Goal: Task Accomplishment & Management: Use online tool/utility

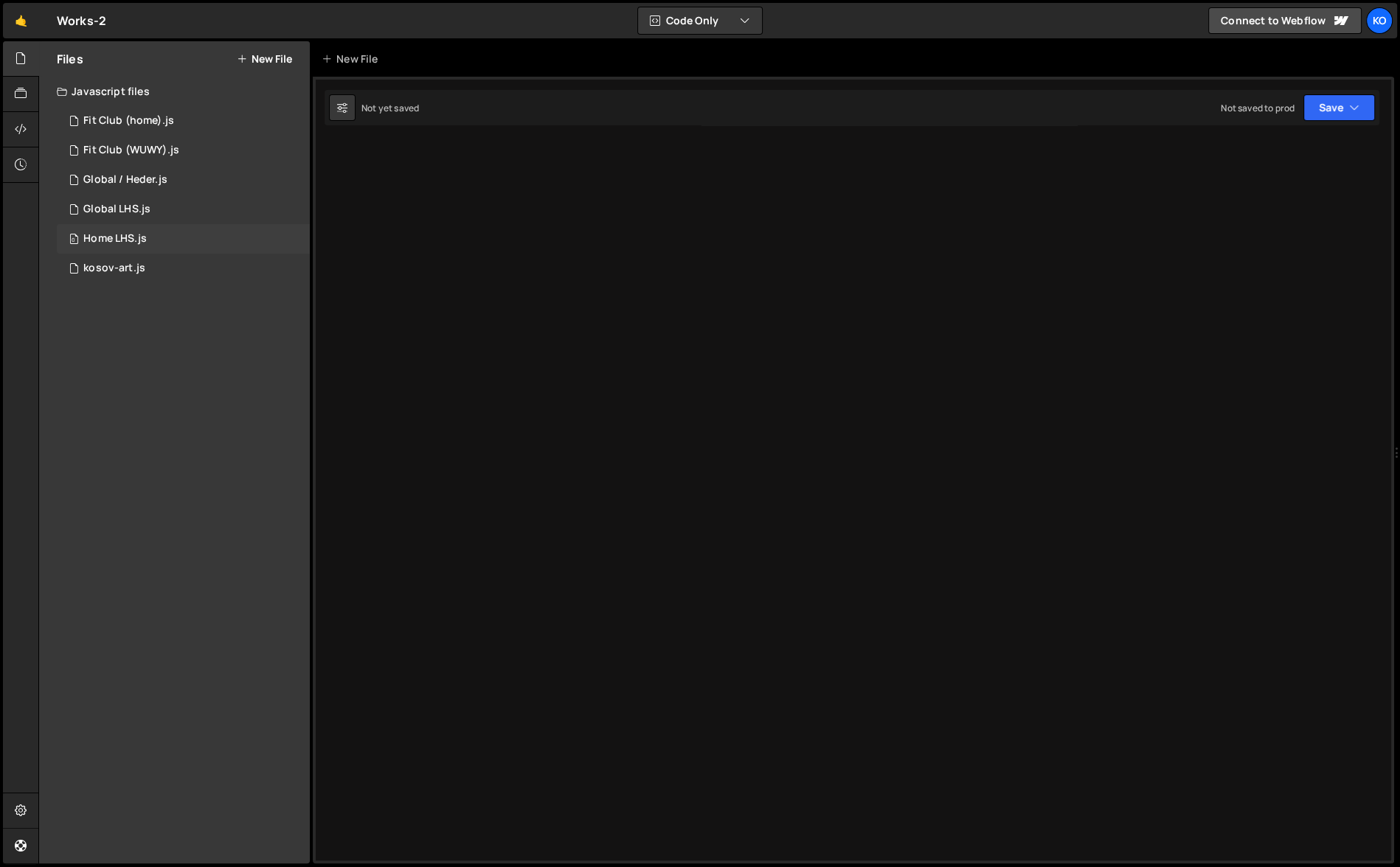
click at [98, 240] on div "Home LHS.js" at bounding box center [115, 239] width 63 height 13
click at [377, 148] on div at bounding box center [869, 514] width 1044 height 751
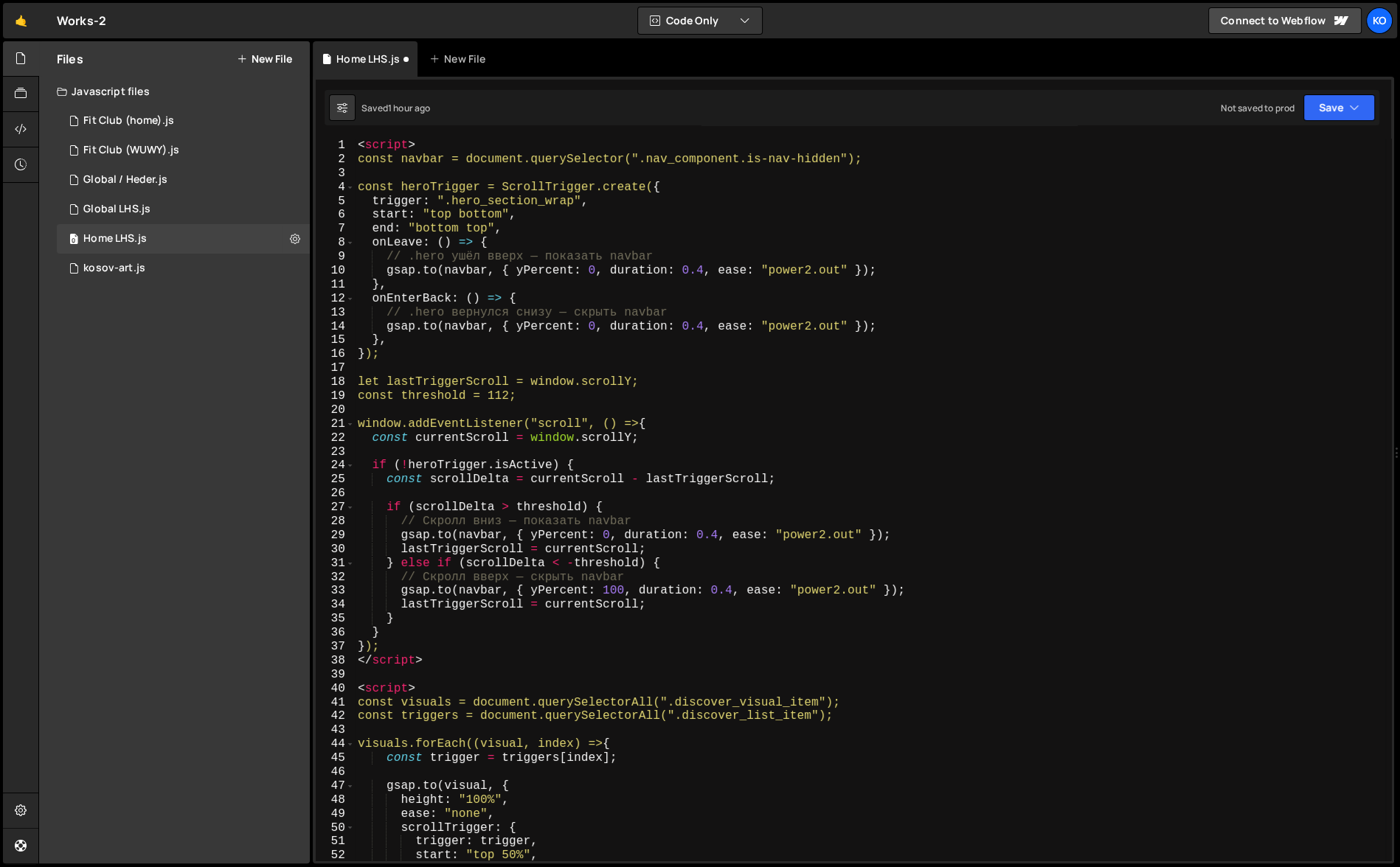
click at [437, 145] on div "< script > const navbar = document.querySelector(".nav_component.is-nav-hidden"…" at bounding box center [869, 514] width 1030 height 751
type textarea "<script>"
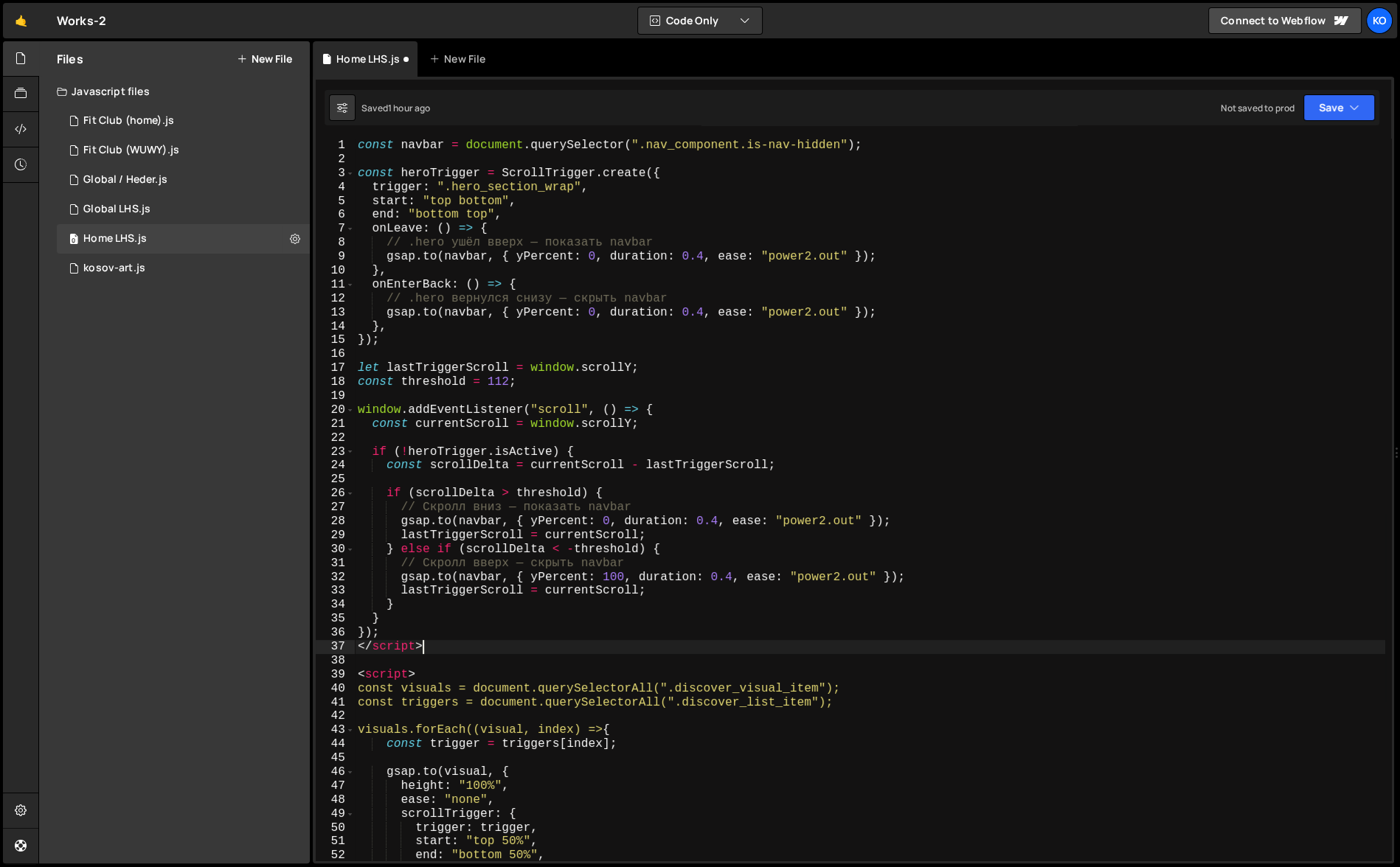
click at [465, 651] on div "const navbar = document . querySelector ( ".nav_component.is-nav-hidden" ) ; co…" at bounding box center [869, 514] width 1030 height 751
type textarea "<"
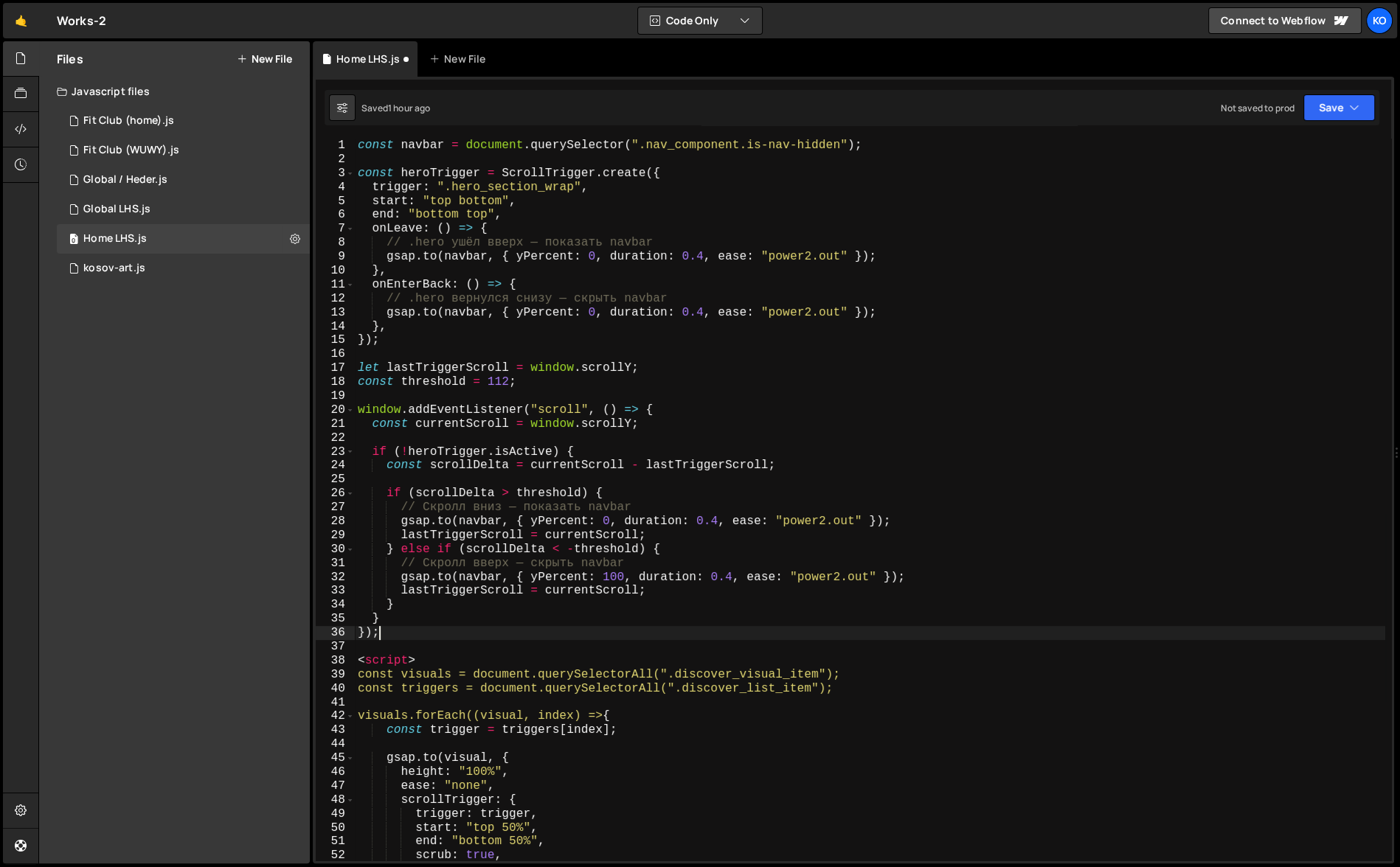
click at [433, 661] on div "const navbar = document . querySelector ( ".nav_component.is-nav-hidden" ) ; co…" at bounding box center [869, 514] width 1030 height 751
type textarea "<script>"
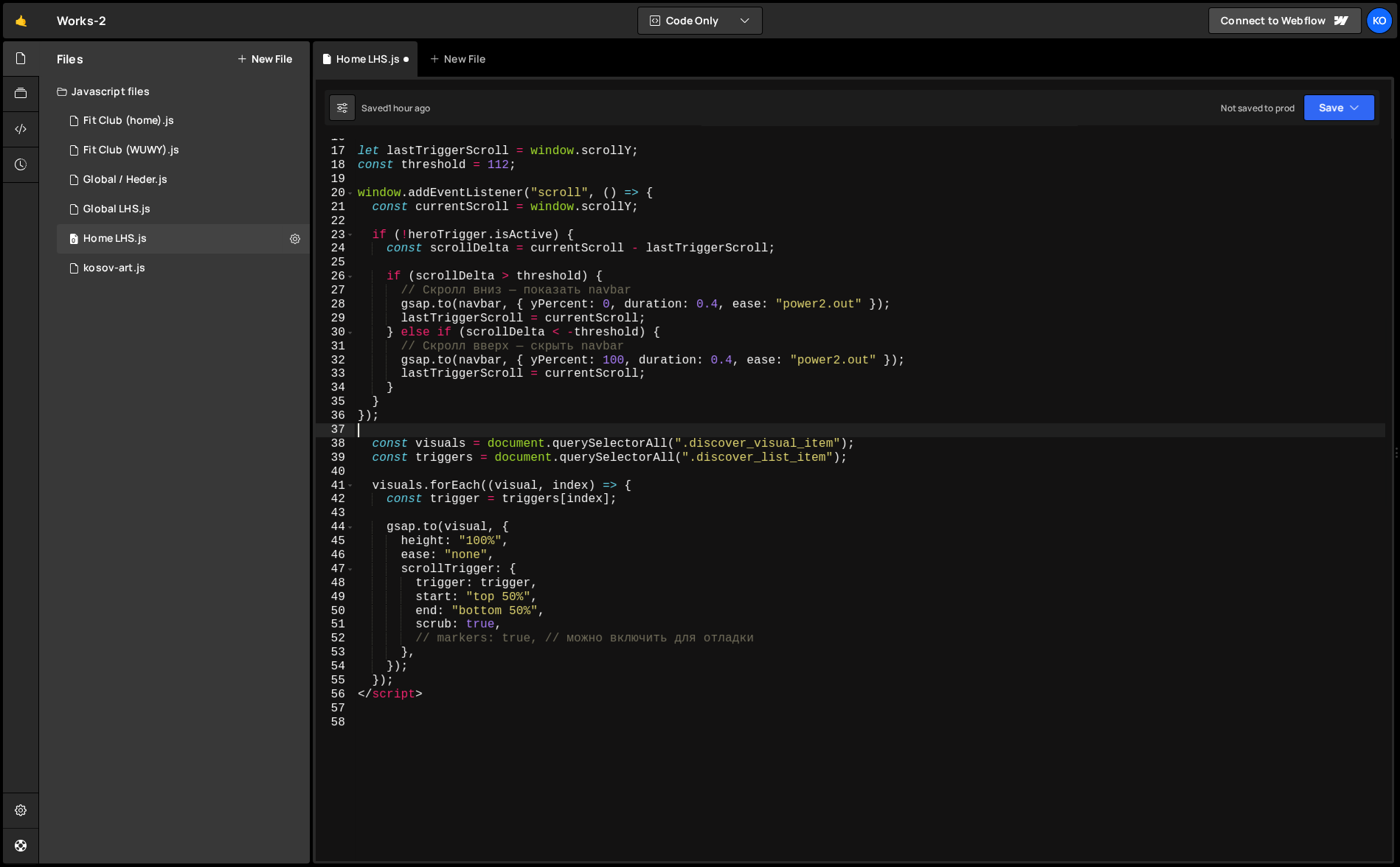
scroll to position [380, 0]
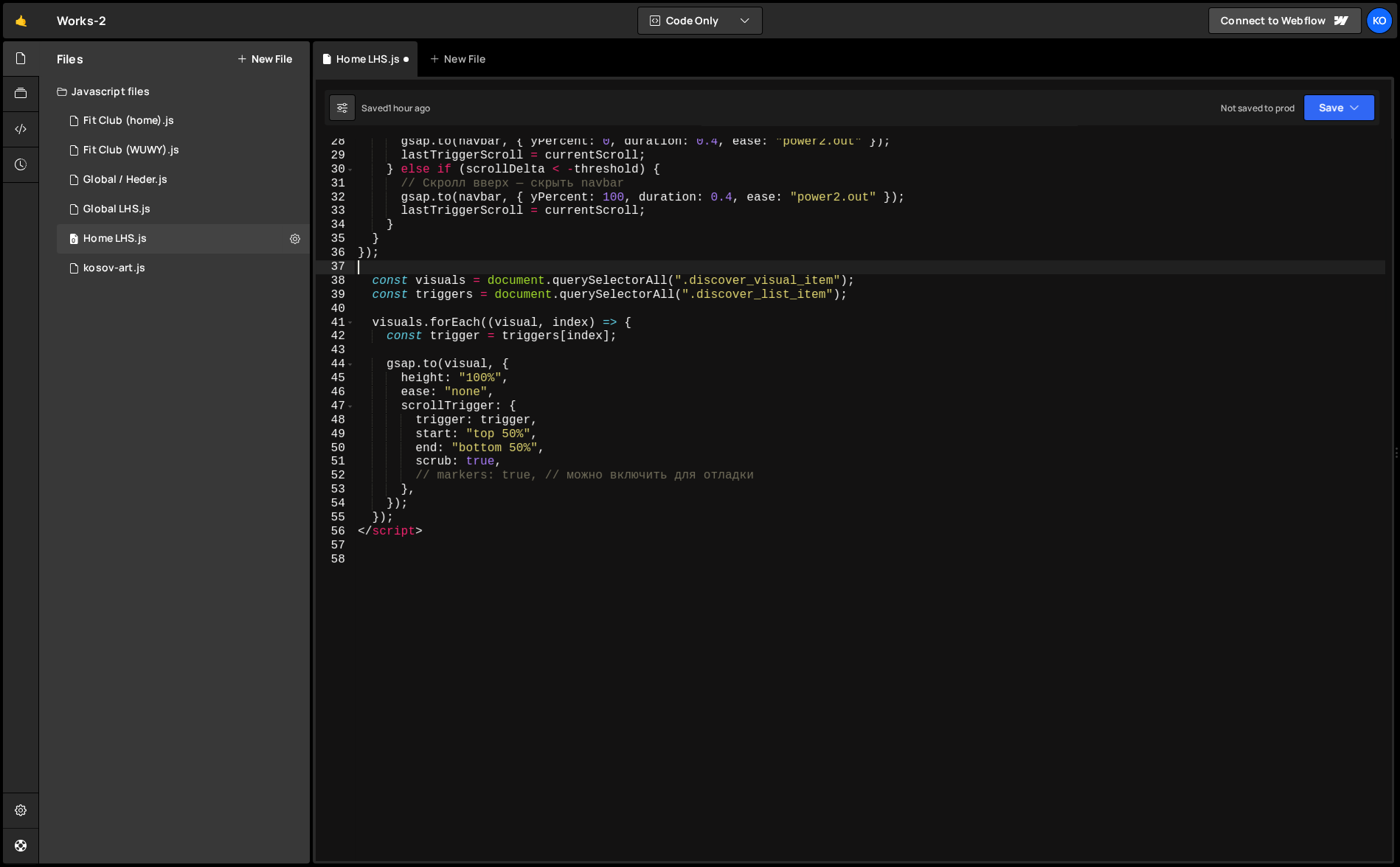
click at [436, 572] on div "gsap . to ( [PERSON_NAME] , { yPercent : 0 , duration : 0.4 , ease : "power2.ou…" at bounding box center [869, 510] width 1030 height 751
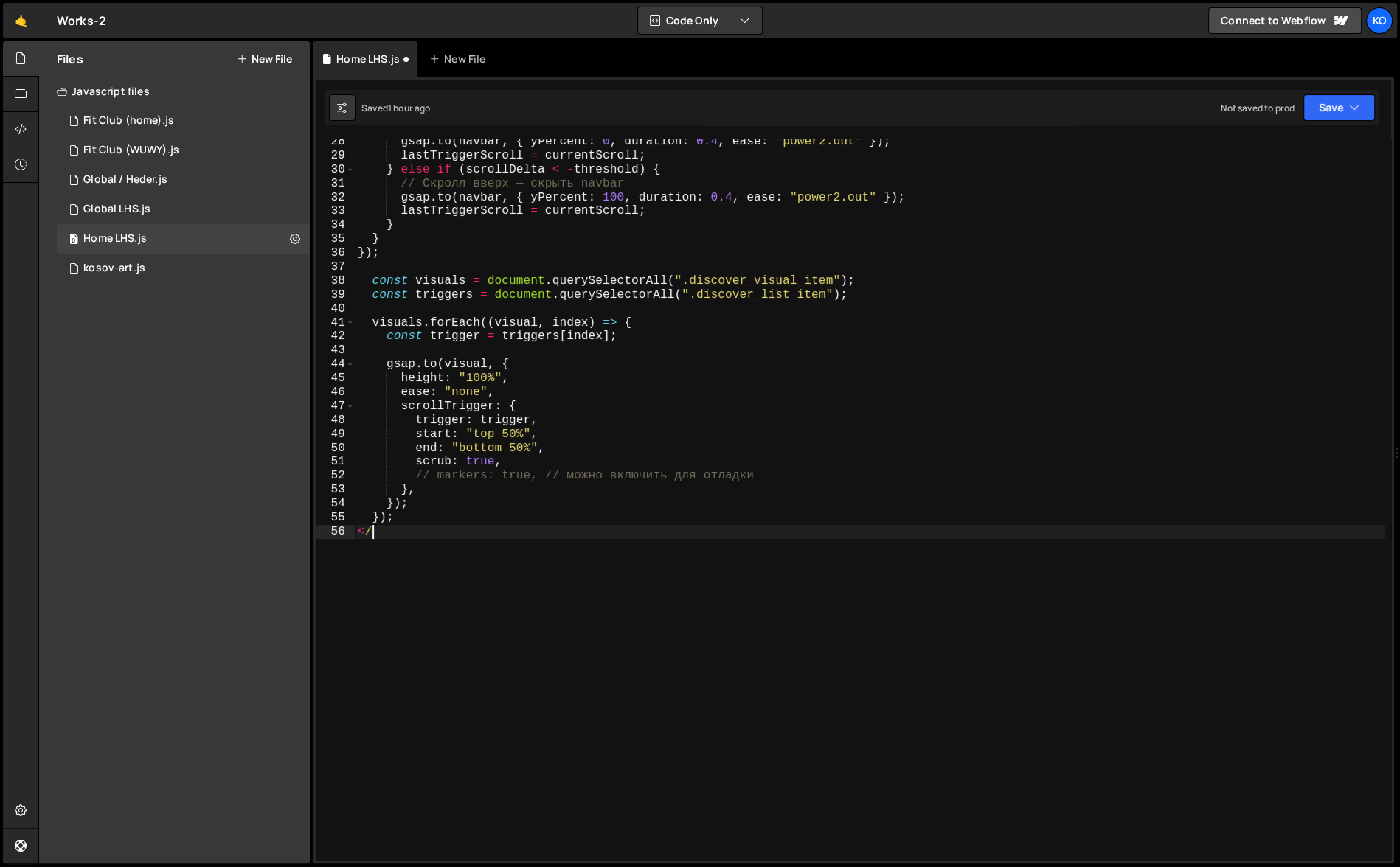
type textarea "<"
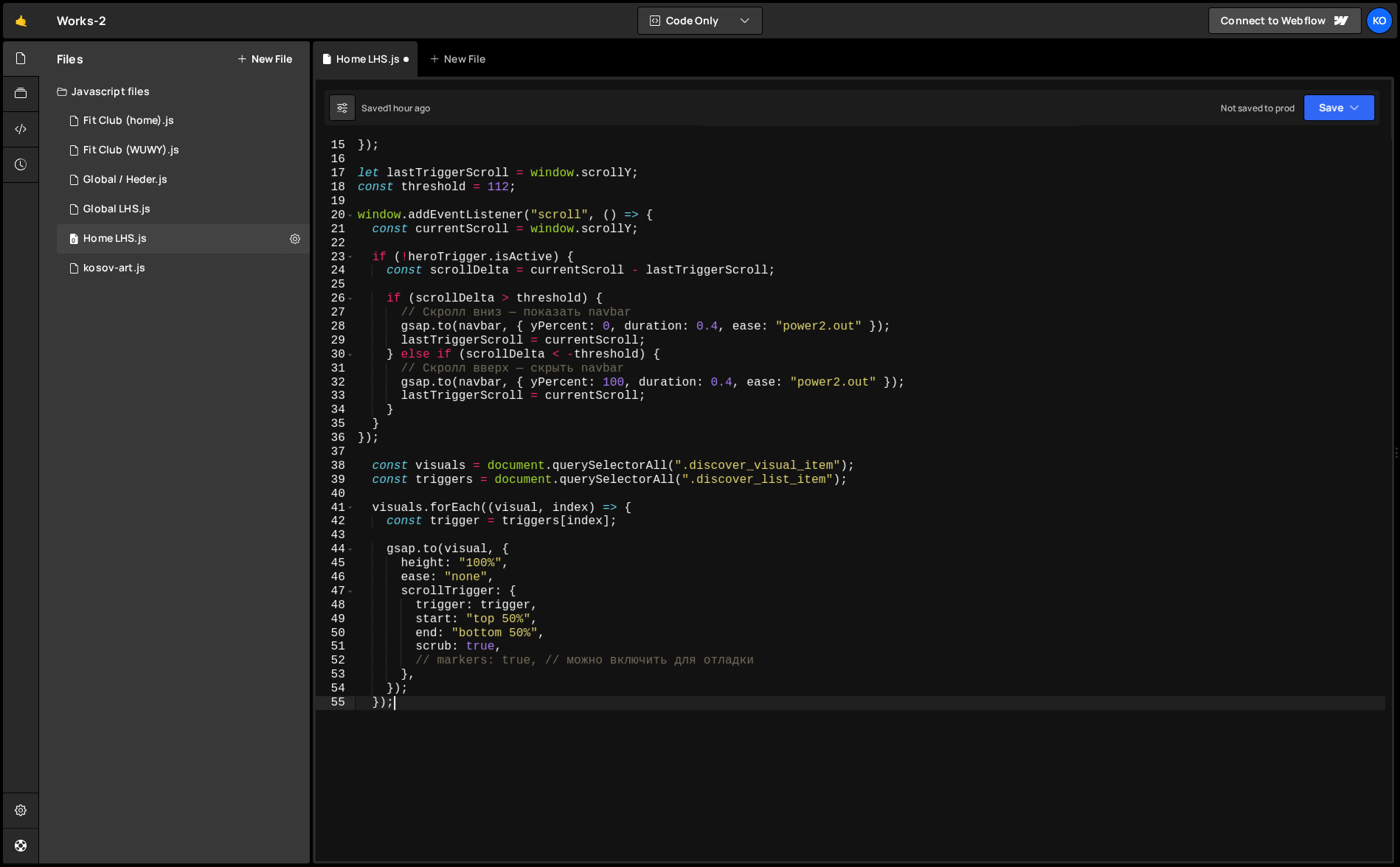
scroll to position [193, 0]
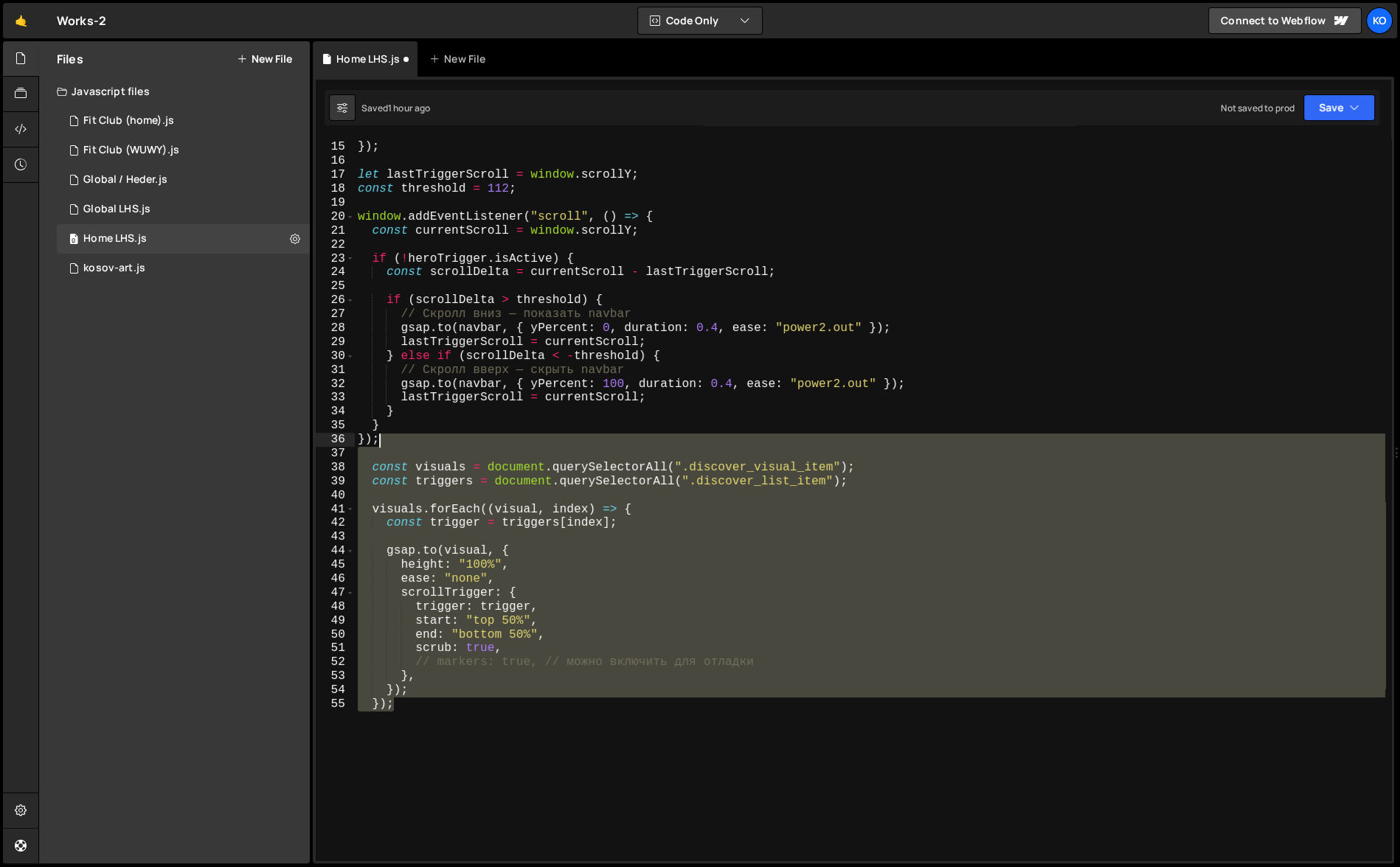
drag, startPoint x: 463, startPoint y: 782, endPoint x: 389, endPoint y: 445, distance: 345.0
click at [389, 445] on div "} , }) ; let lastTriggerScroll = window . scrollY ; const threshold = 112 ; win…" at bounding box center [869, 502] width 1030 height 751
type textarea "});"
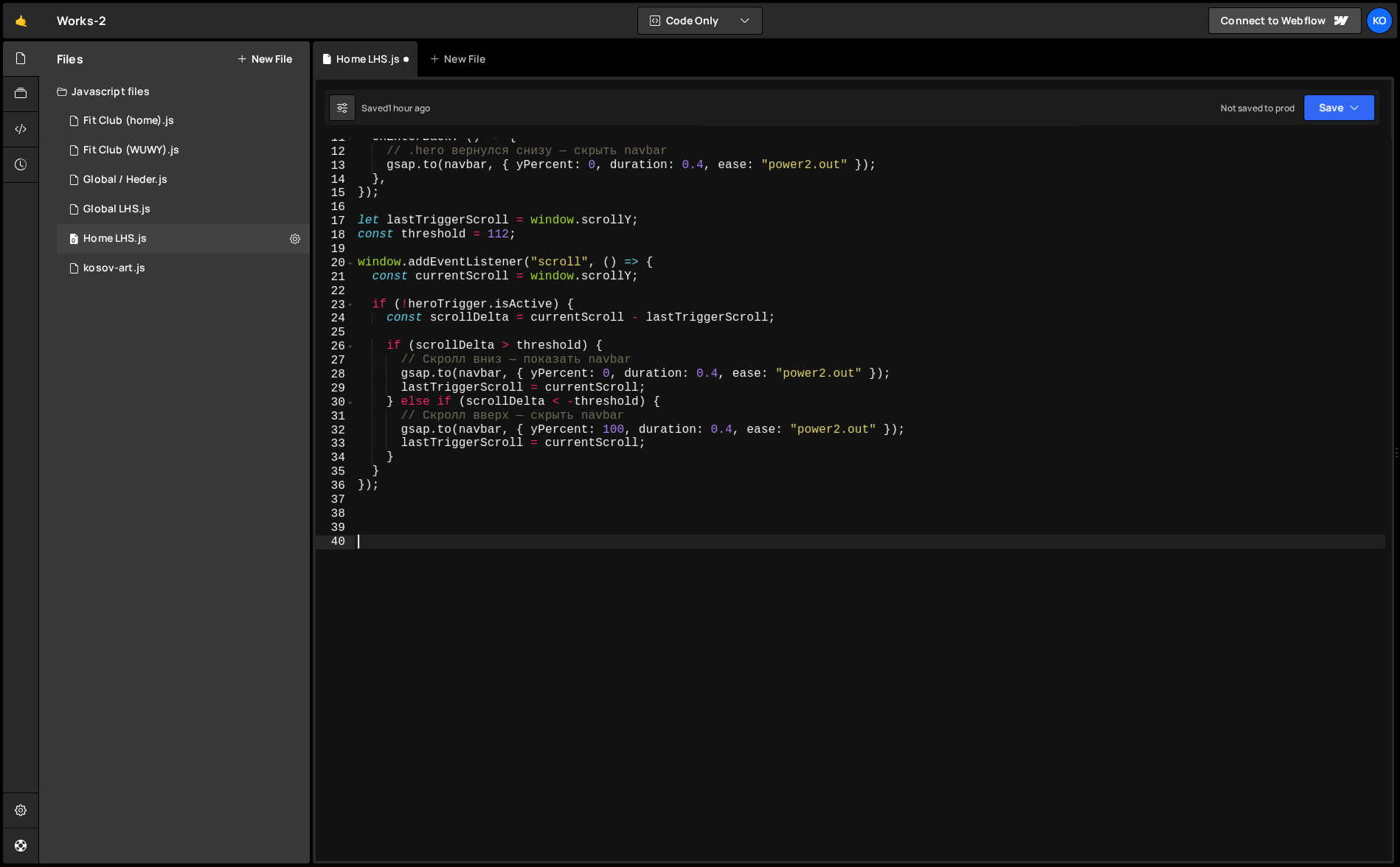
paste textarea "});"
type textarea "});"
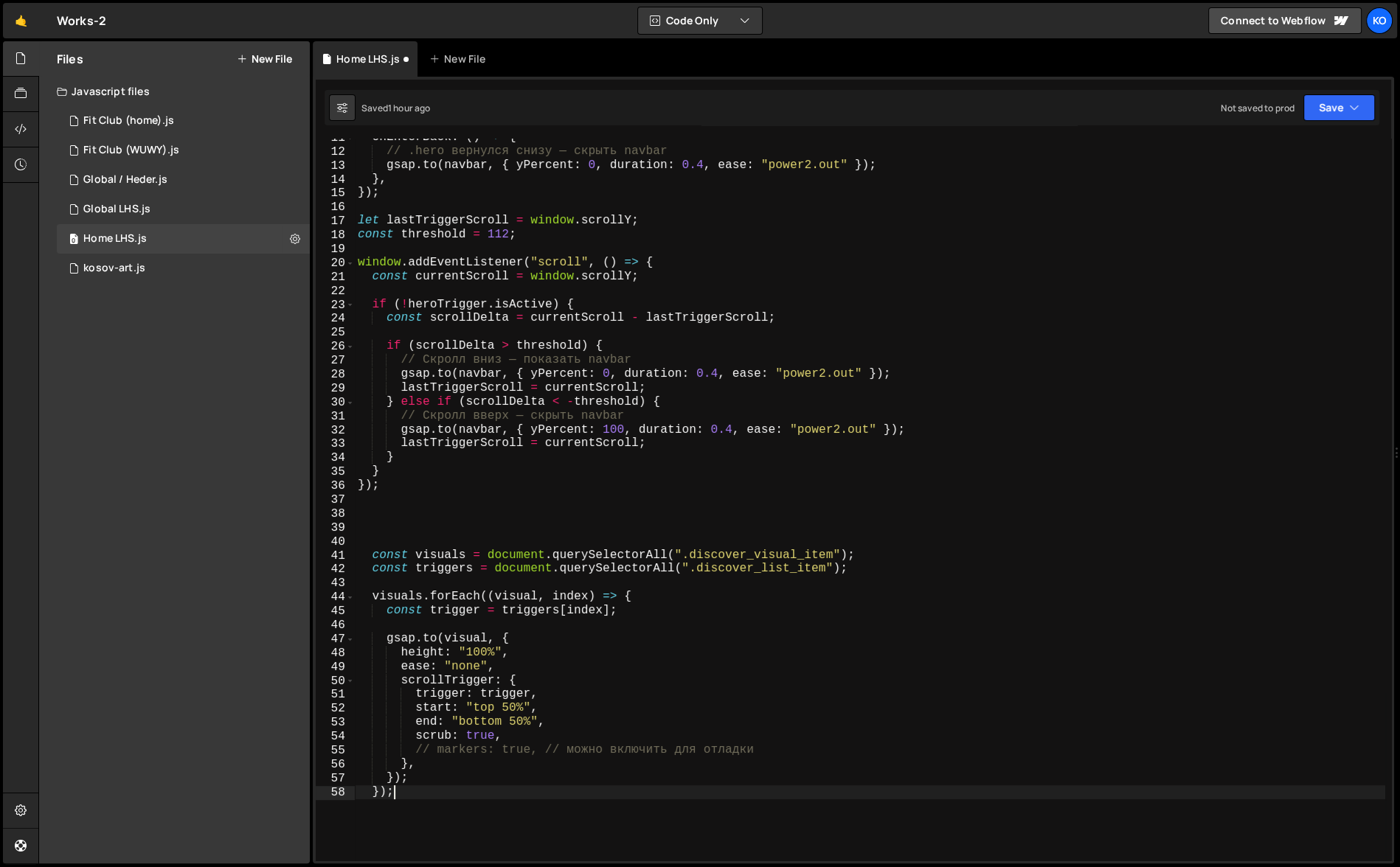
click at [389, 544] on div "onEnterBack : ( ) => { // .hero вернулся снизу — скрыть navbar gsap . to ( navb…" at bounding box center [869, 506] width 1030 height 751
click at [379, 544] on div "onEnterBack : ( ) => { // .hero вернулся снизу — скрыть navbar gsap . to ( navb…" at bounding box center [869, 506] width 1030 height 751
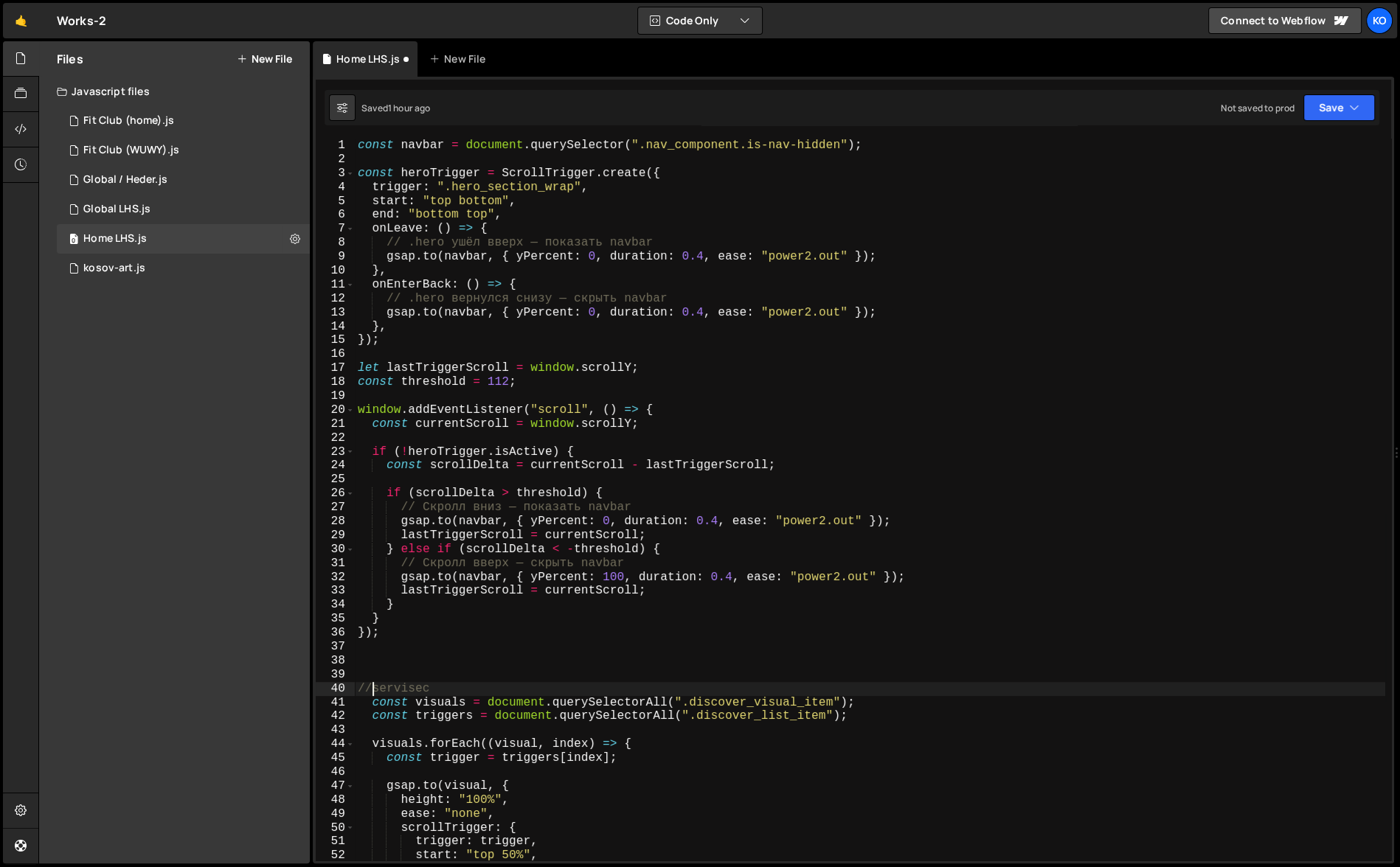
scroll to position [0, 0]
click at [359, 146] on div "const navbar = document . querySelector ( ".nav_component.is-nav-hidden" ) ; co…" at bounding box center [869, 514] width 1030 height 751
type textarea "const navbar = document.querySelector(".nav_component.is-nav-hidden");"
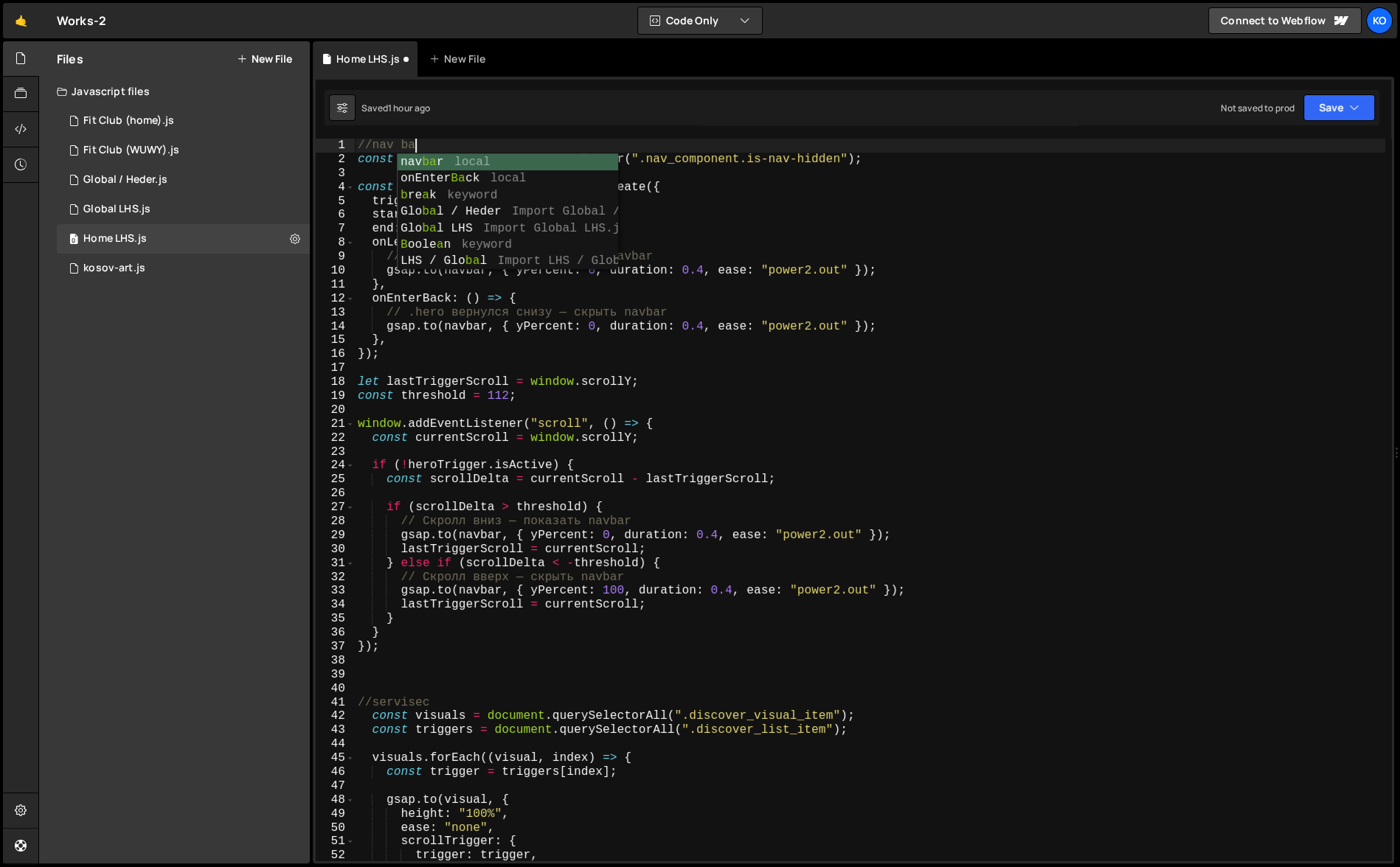
type textarea "//nav bar"
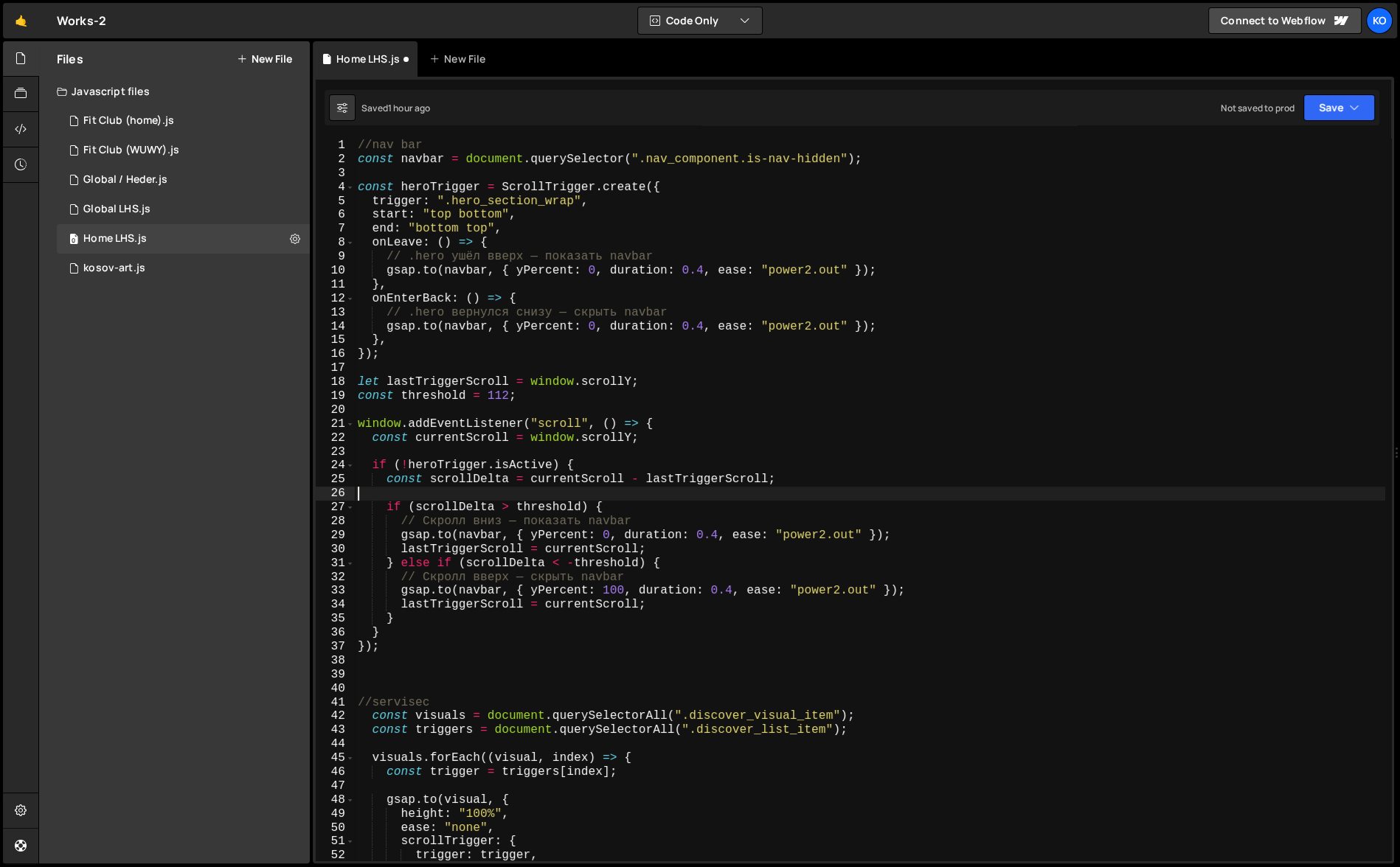
click at [1050, 488] on div "//nav bar const navbar = document . querySelector ( ".nav_component.is-nav-hidd…" at bounding box center [869, 514] width 1030 height 751
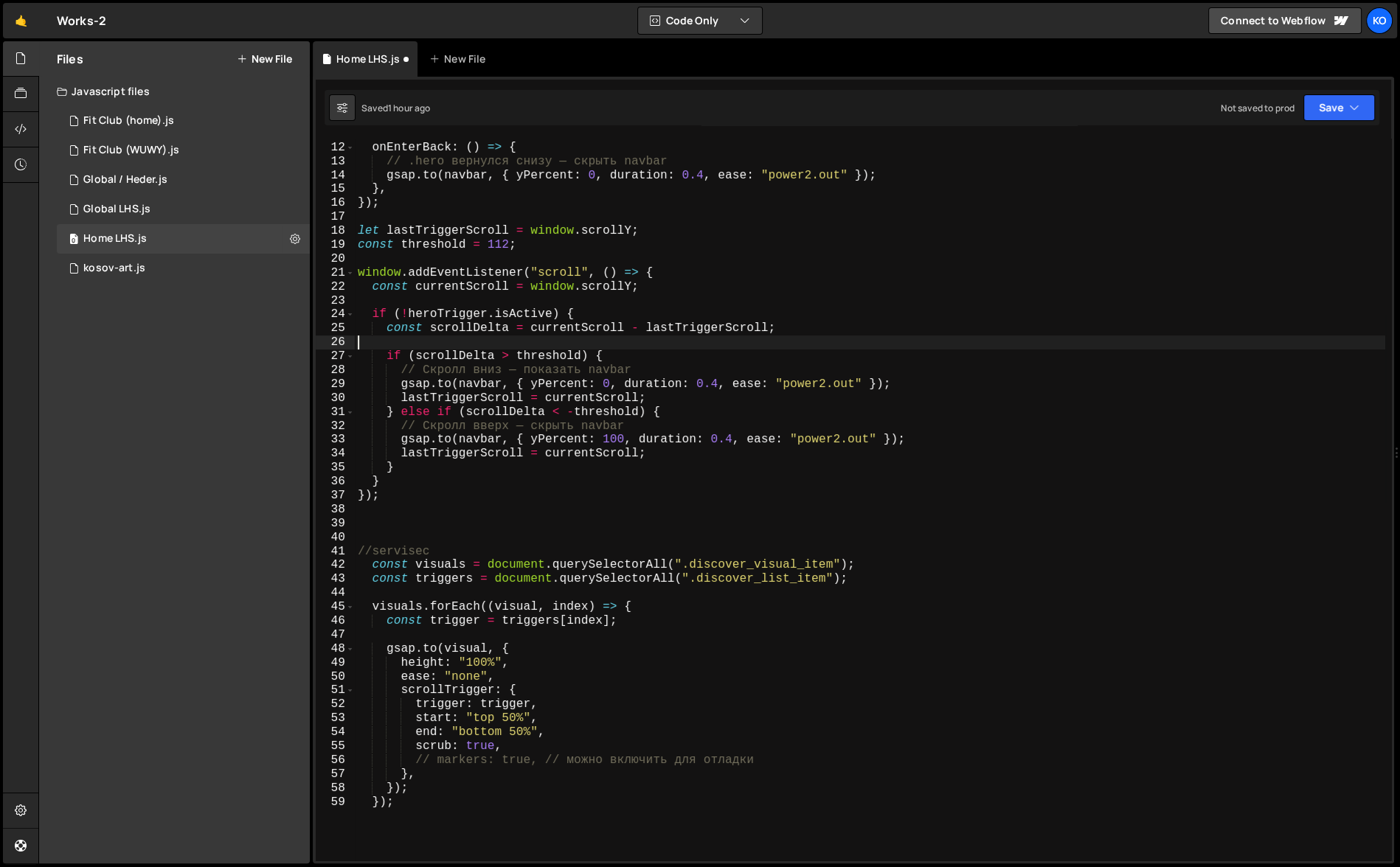
scroll to position [166, 0]
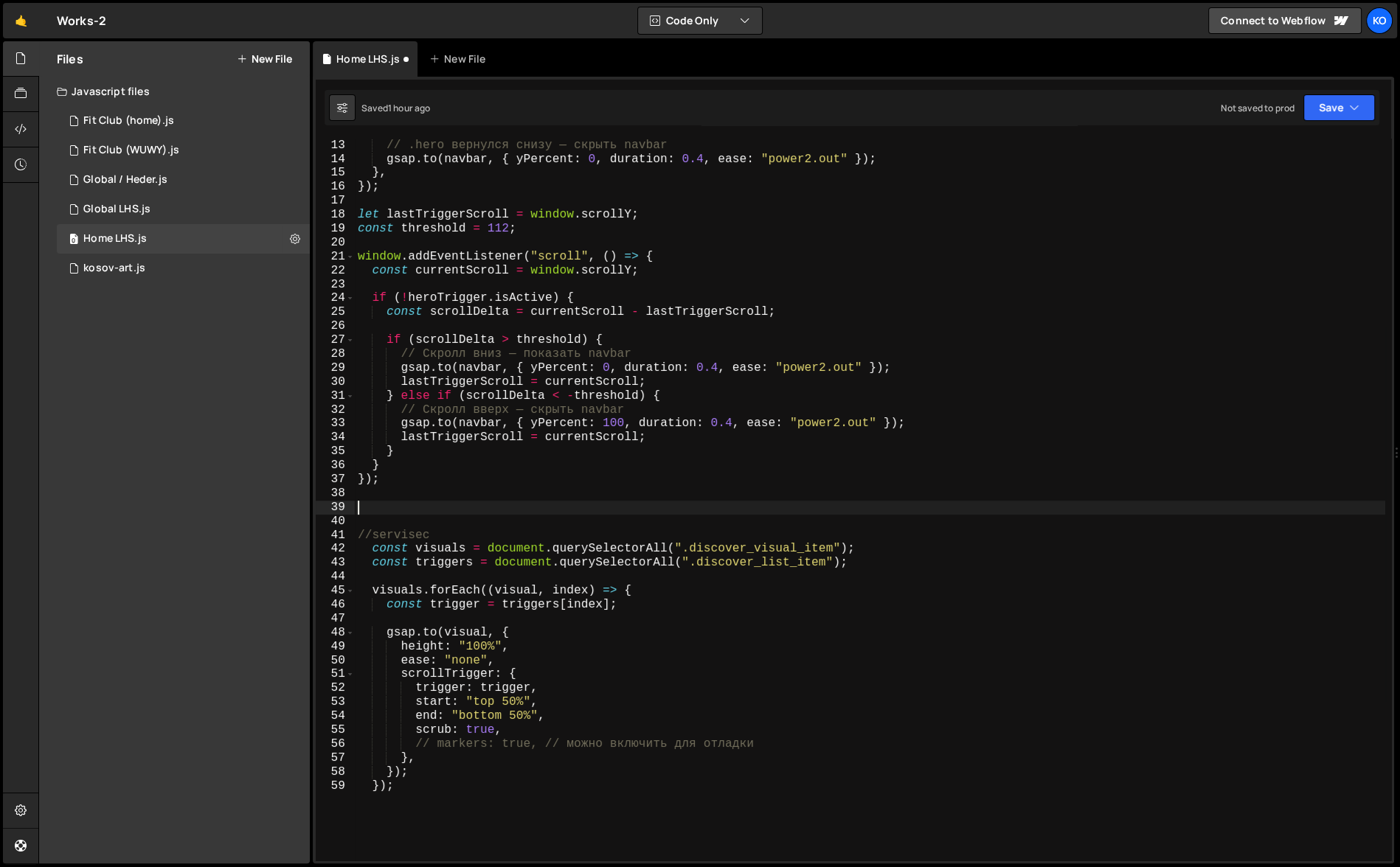
click at [849, 510] on div "// .hero вернулся снизу — скрыть navbar gsap . to ( navbar , { yPercent : 0 , d…" at bounding box center [869, 514] width 1030 height 751
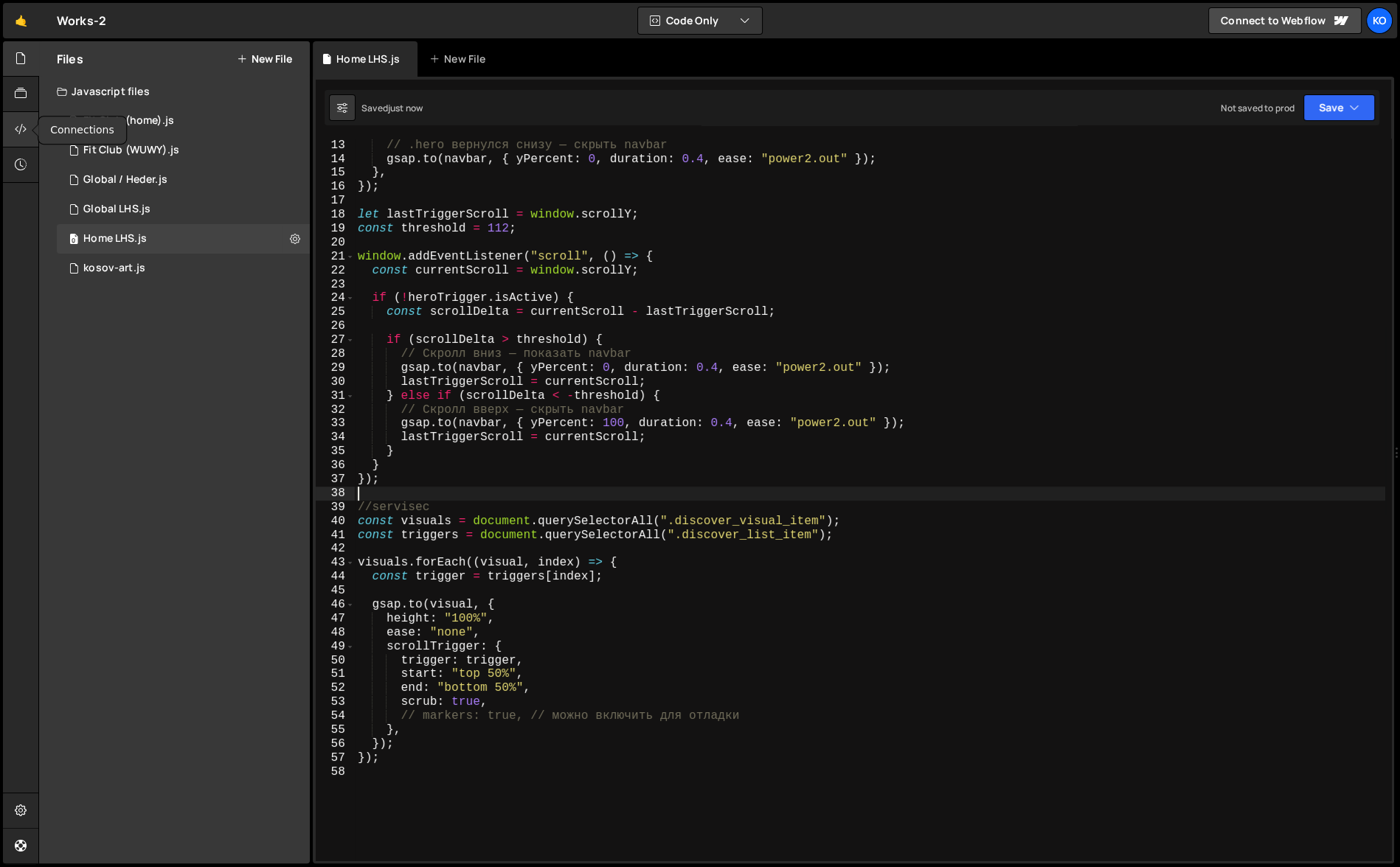
click at [20, 125] on icon at bounding box center [20, 128] width 12 height 17
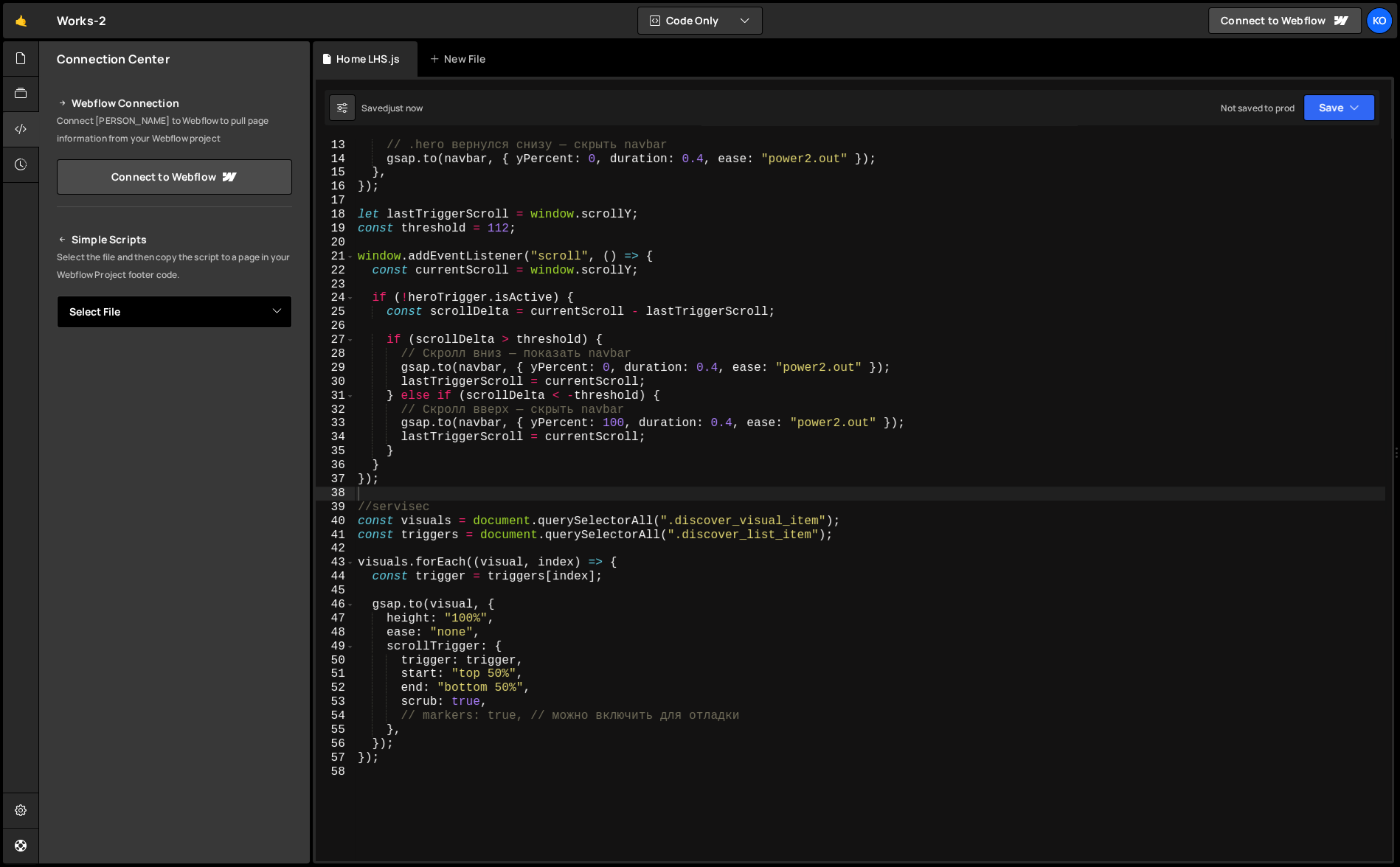
click at [126, 314] on select "Select File Fit Club (home).js Fit Club (WUWY).js Global / Heder.js Global LHS.…" at bounding box center [174, 311] width 235 height 32
select select "45087"
click at [57, 296] on select "Select File Fit Club (home).js Fit Club (WUWY).js Global / Heder.js Global LHS.…" at bounding box center [174, 311] width 235 height 32
click at [236, 363] on button "Copy" at bounding box center [248, 362] width 50 height 31
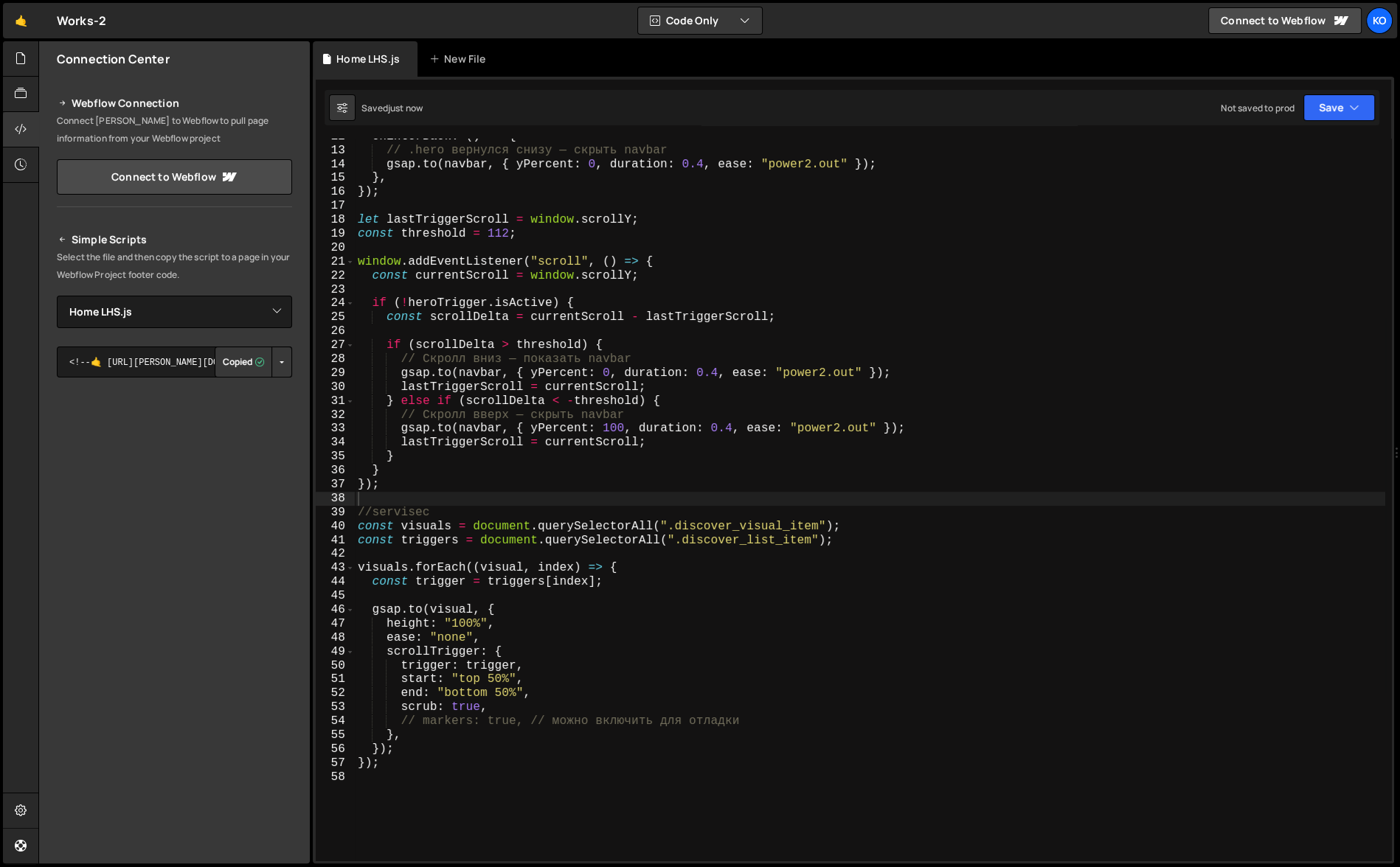
scroll to position [0, 0]
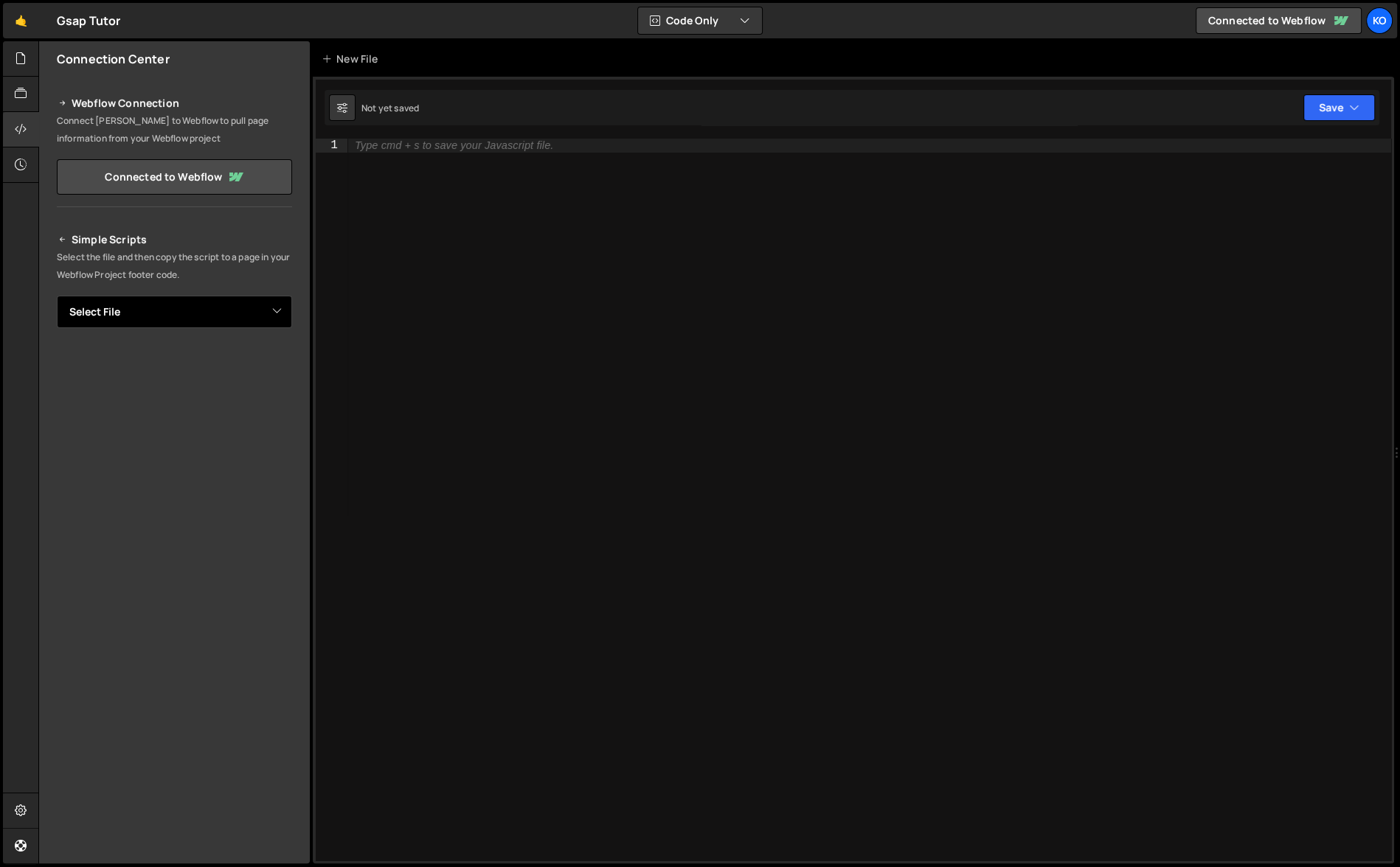
click at [127, 316] on select "Select File About.js Contact.js Home.js Minor Dwellings.js Projects.js Projects…" at bounding box center [174, 311] width 235 height 32
click at [20, 25] on link "🤙" at bounding box center [21, 20] width 36 height 35
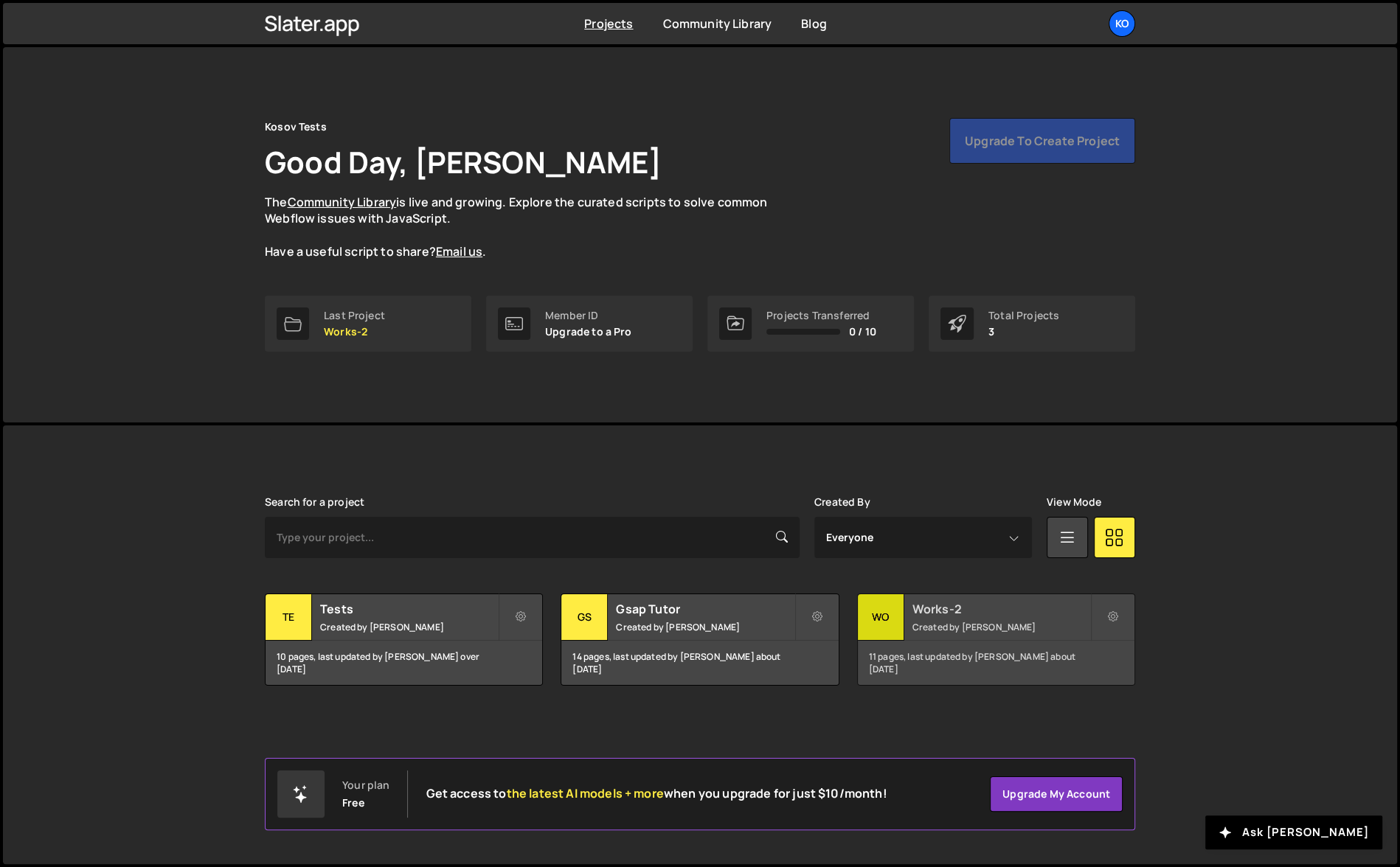
click at [1012, 675] on div "11 pages, last updated by Oleksii Kosov about 1 year ago" at bounding box center [996, 663] width 277 height 44
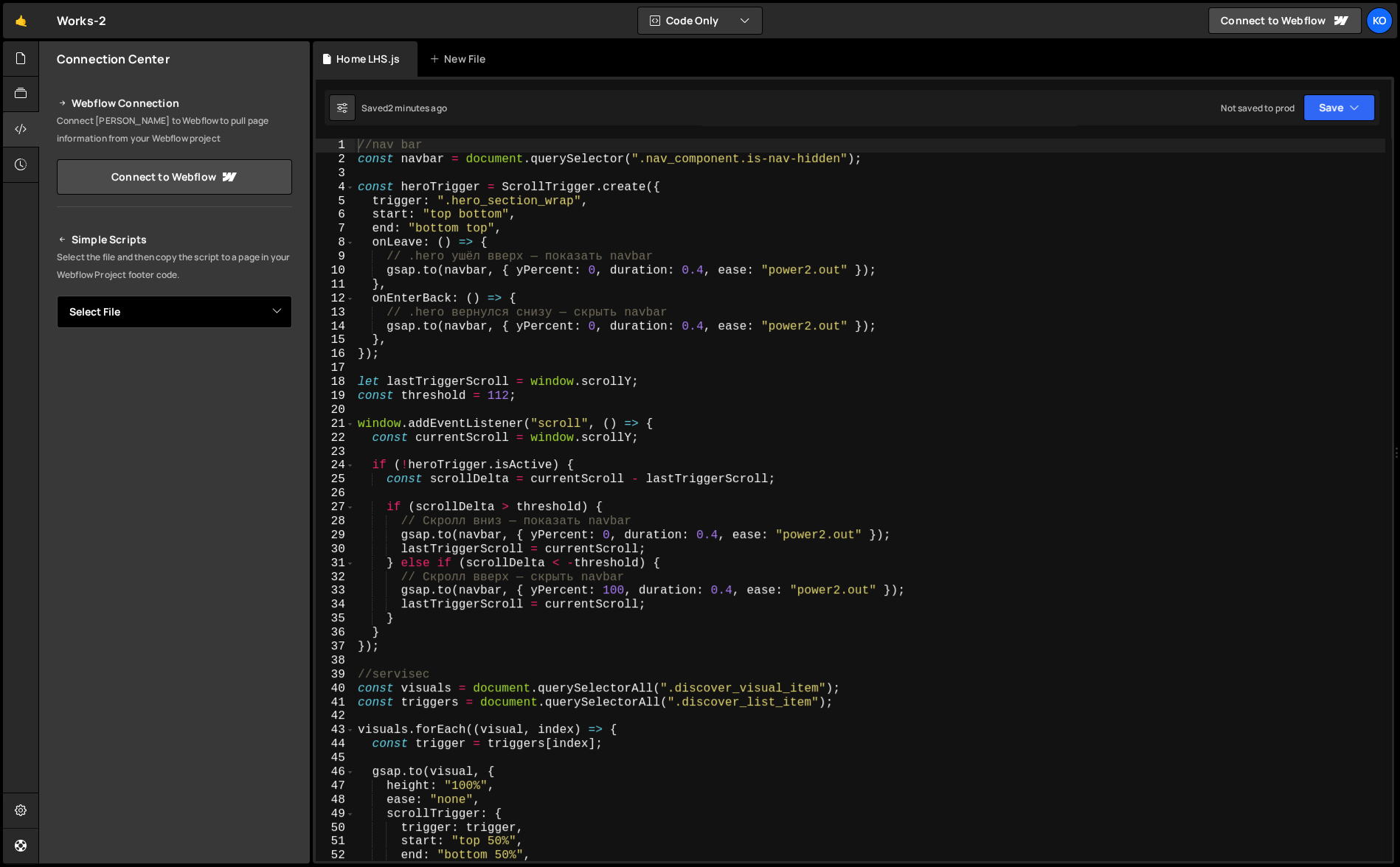
click at [137, 312] on select "Select File Fit Club (home).js Fit Club (WUWY).js Global / Heder.js Global LHS.…" at bounding box center [174, 311] width 235 height 32
select select "45086"
click at [57, 296] on select "Select File Fit Club (home).js Fit Club (WUWY).js Global / Heder.js Global LHS.…" at bounding box center [174, 311] width 235 height 32
click at [255, 367] on icon "Button group with nested dropdown" at bounding box center [259, 362] width 9 height 15
type textarea "} });"
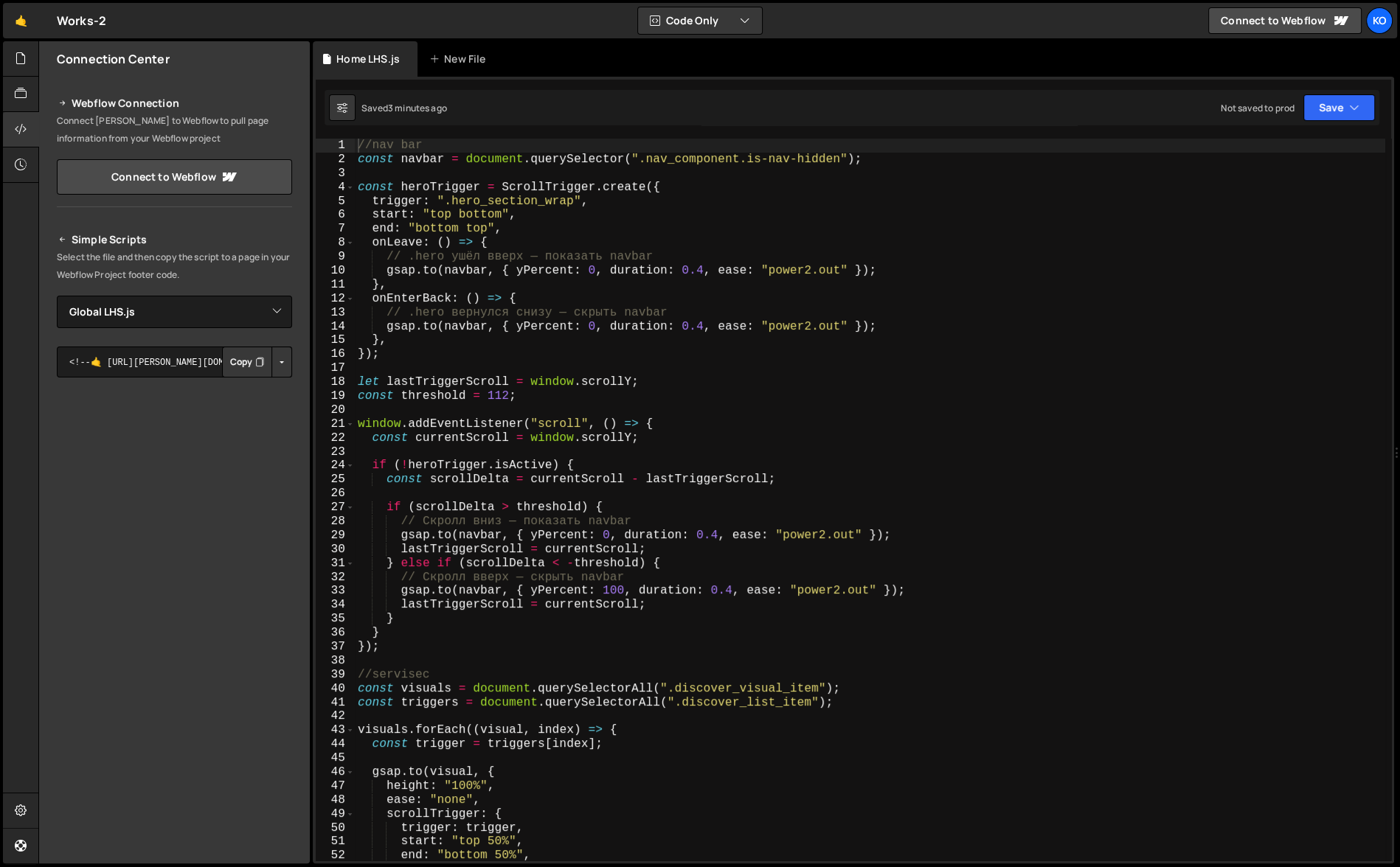
click at [398, 643] on div "//nav bar const navbar = document . querySelector ( ".nav_component.is-nav-hidd…" at bounding box center [869, 514] width 1030 height 751
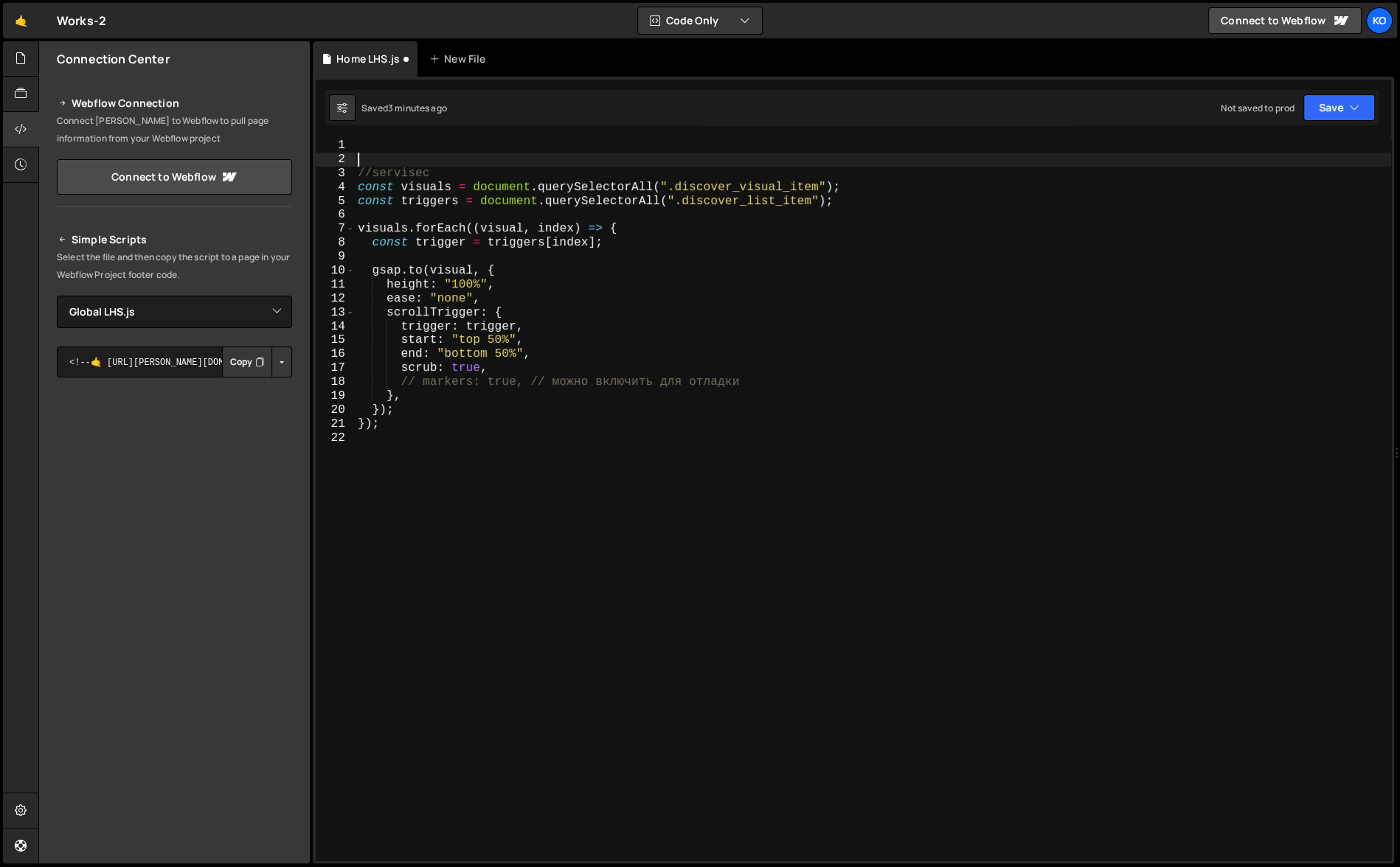
type textarea "//servisec"
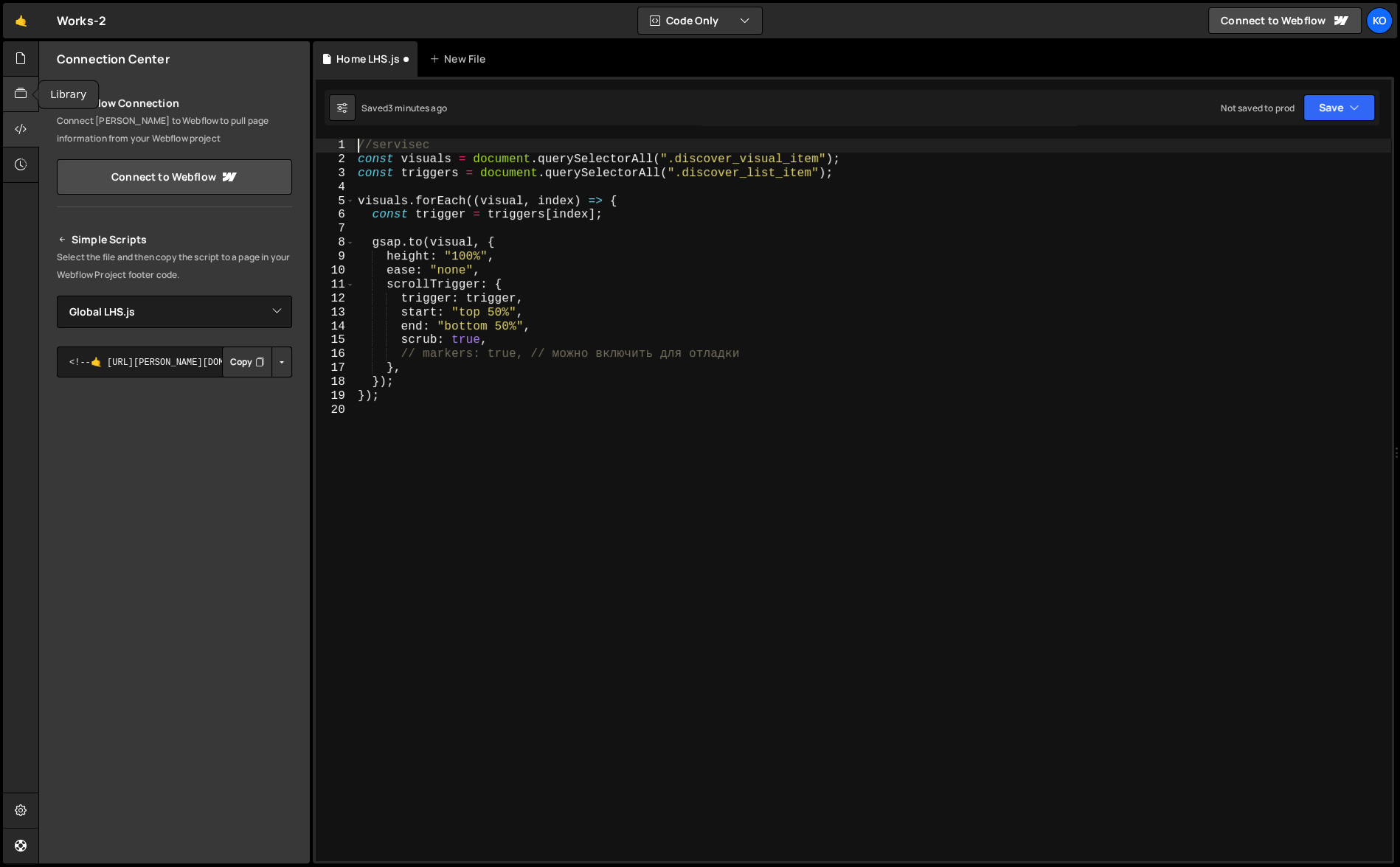
click at [20, 89] on icon at bounding box center [20, 94] width 12 height 17
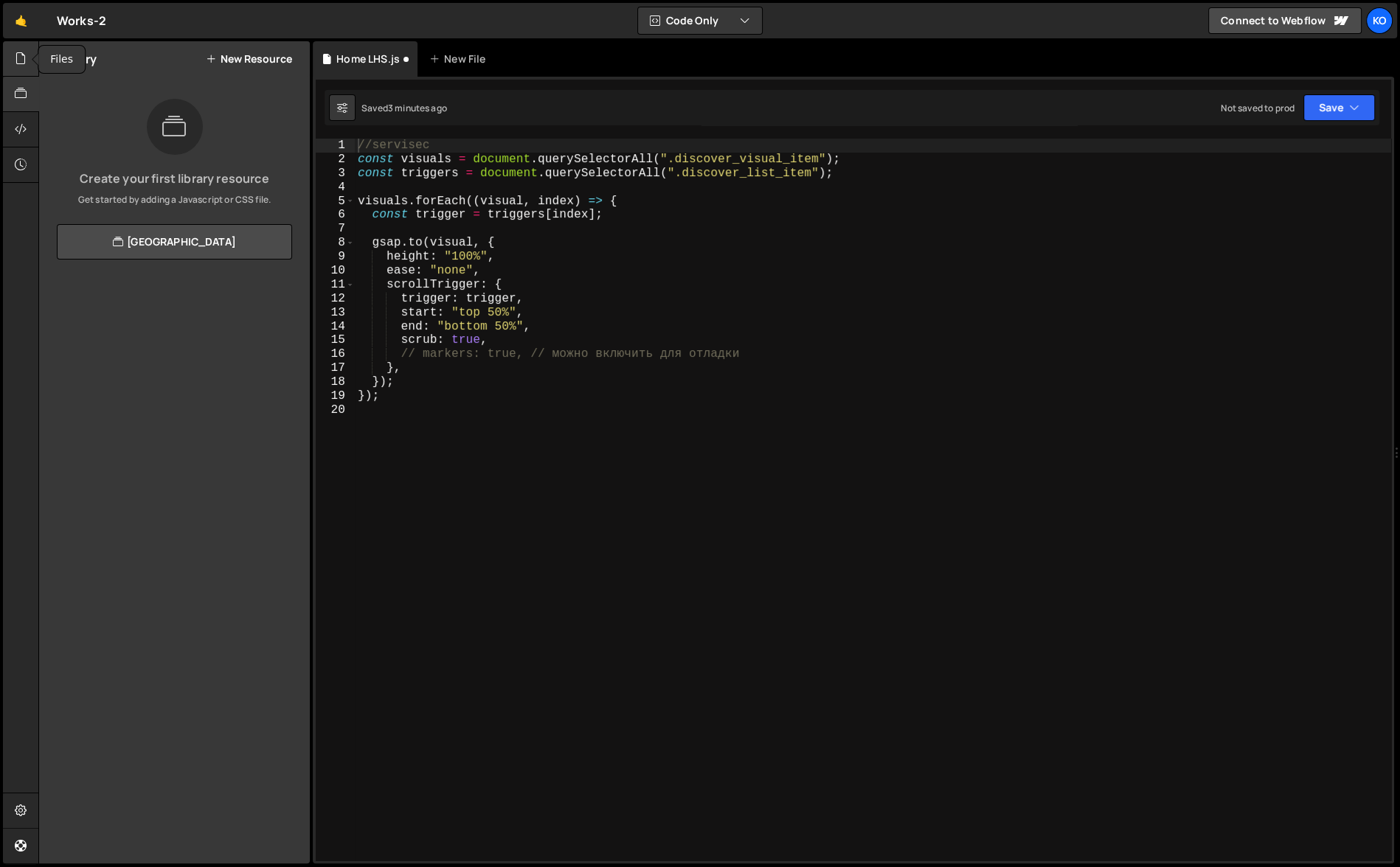
click at [23, 68] on div at bounding box center [21, 58] width 36 height 35
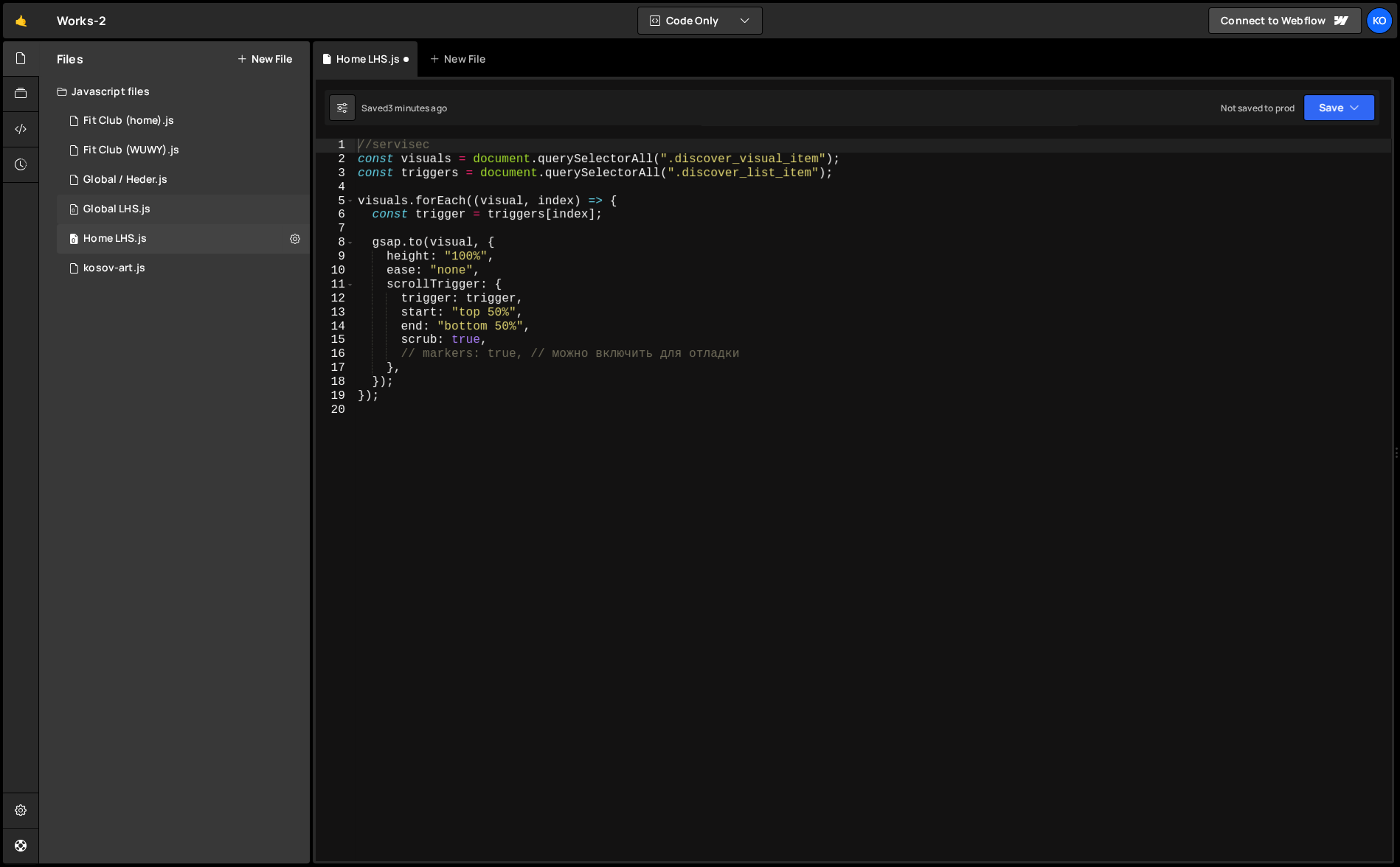
click at [95, 206] on div "Global LHS.js" at bounding box center [117, 209] width 67 height 13
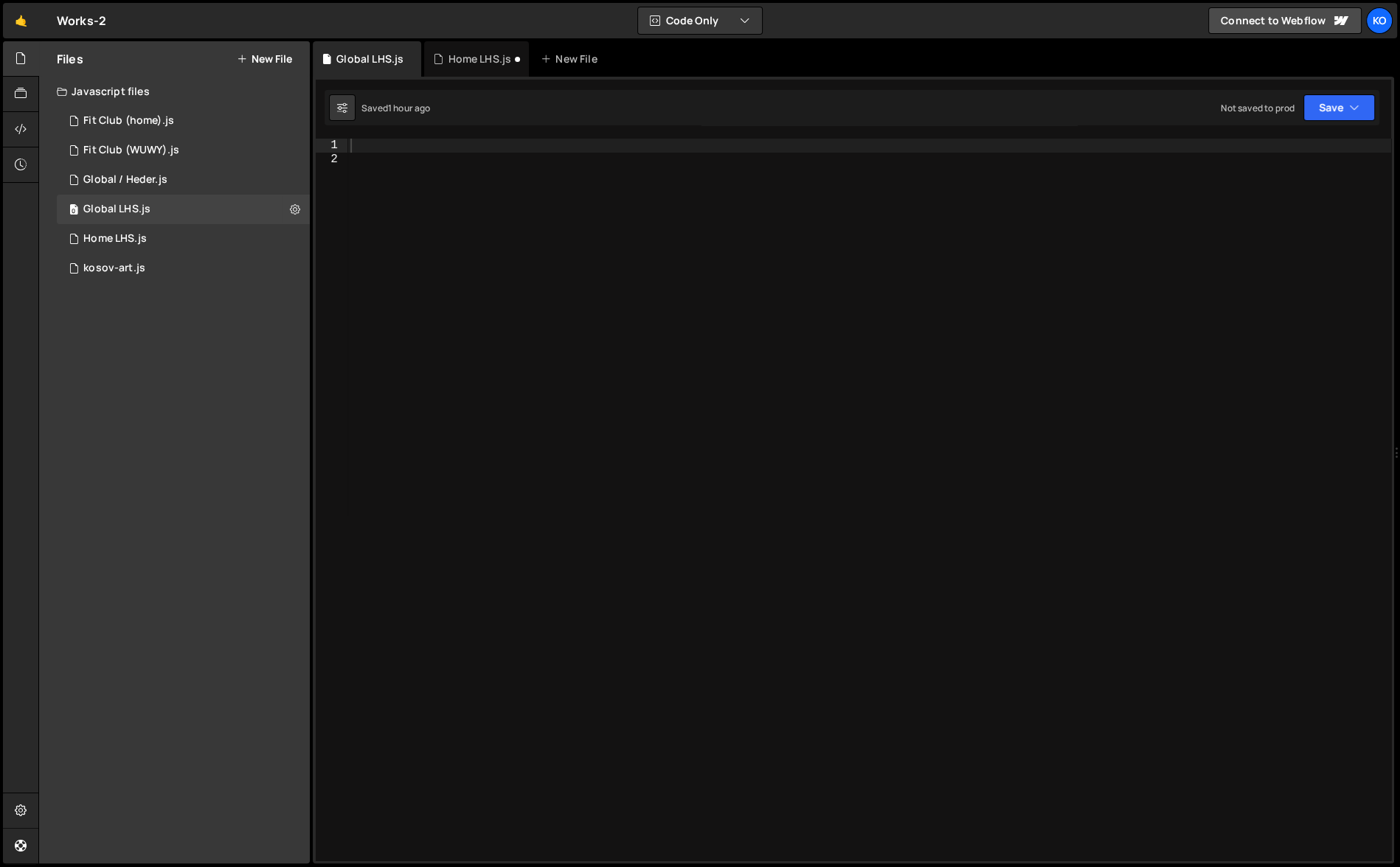
click at [367, 145] on div at bounding box center [869, 514] width 1044 height 751
paste textarea "});"
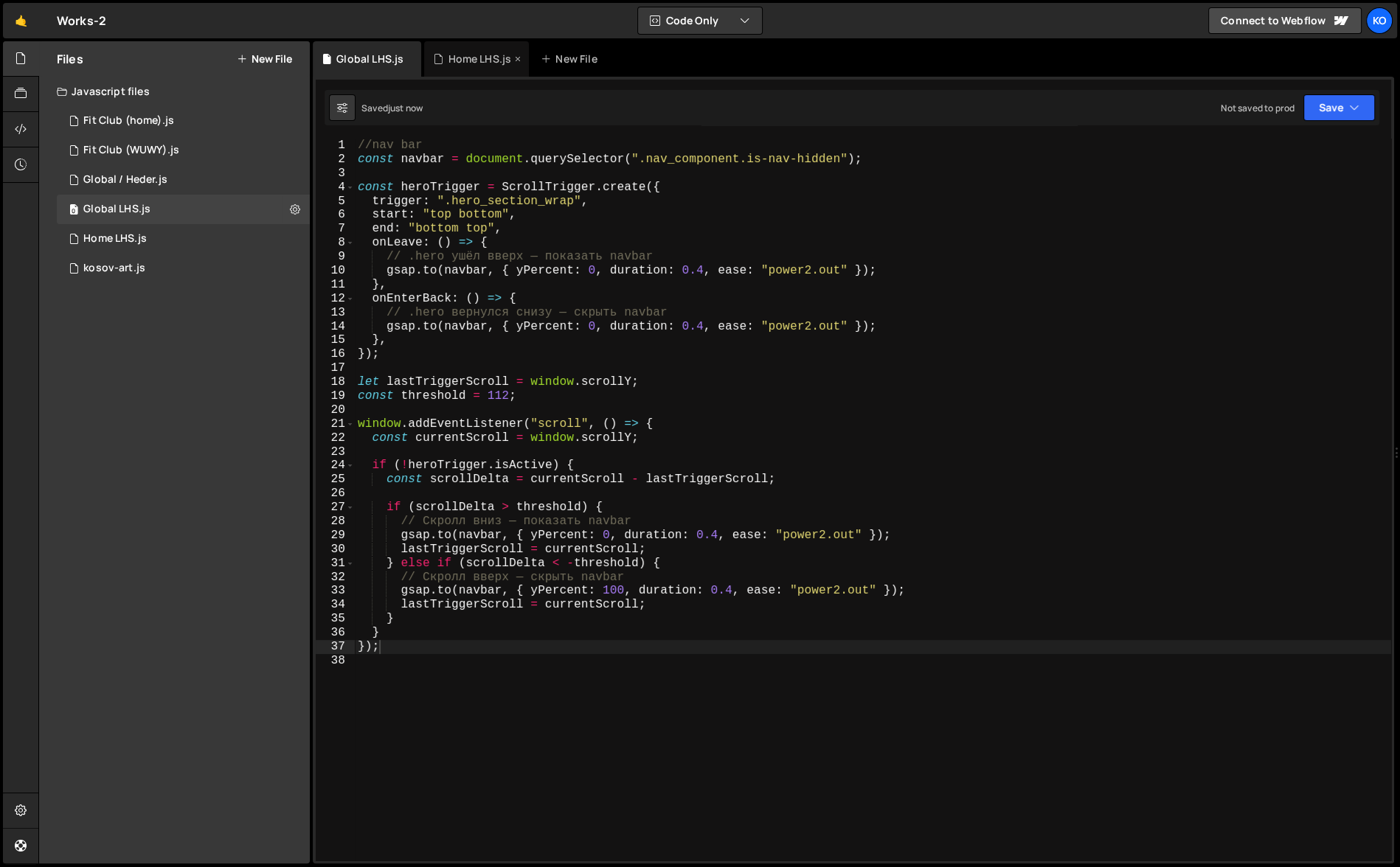
click at [455, 60] on div "Home LHS.js" at bounding box center [479, 59] width 63 height 15
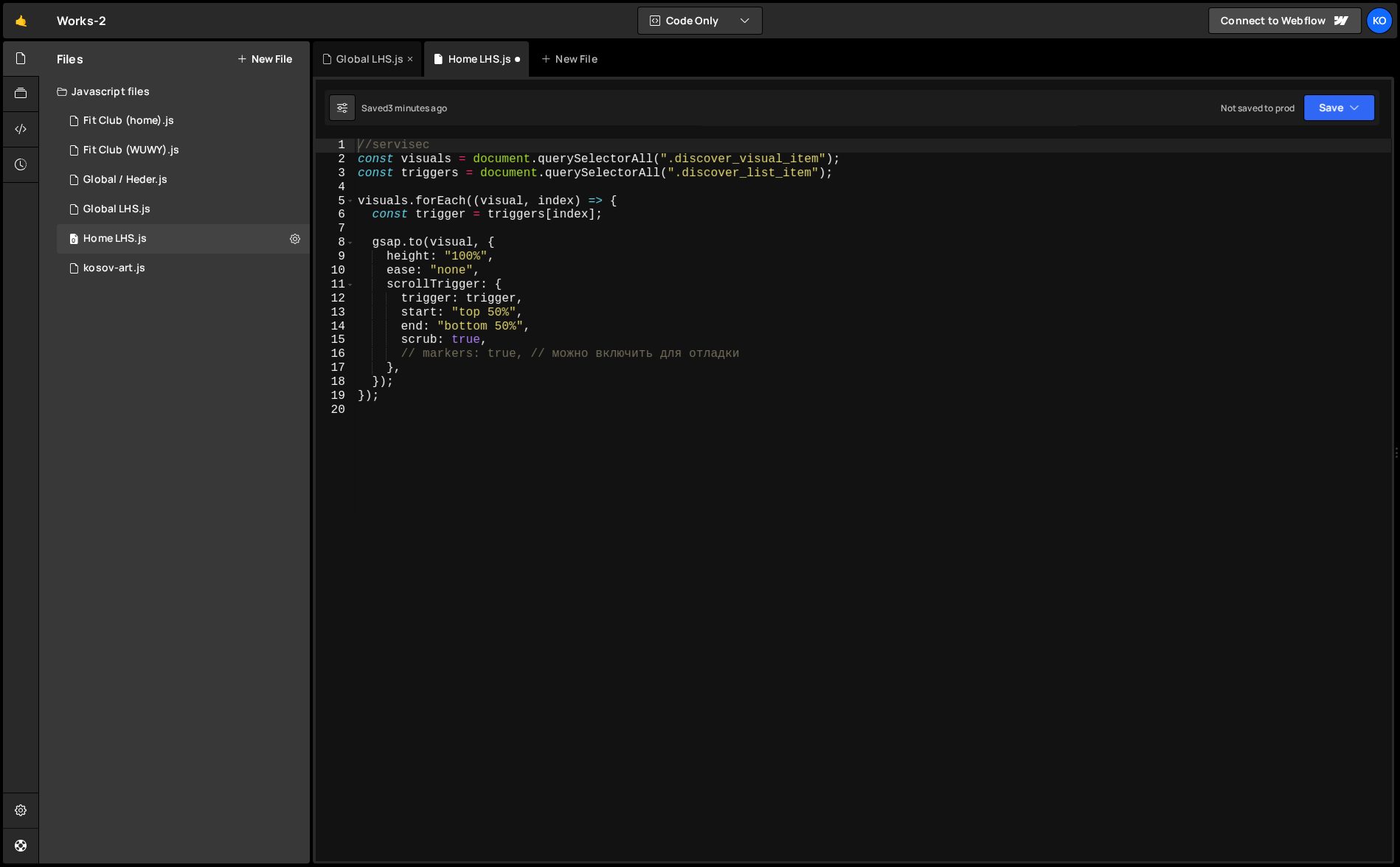
click at [362, 55] on div "Global LHS.js" at bounding box center [370, 59] width 67 height 15
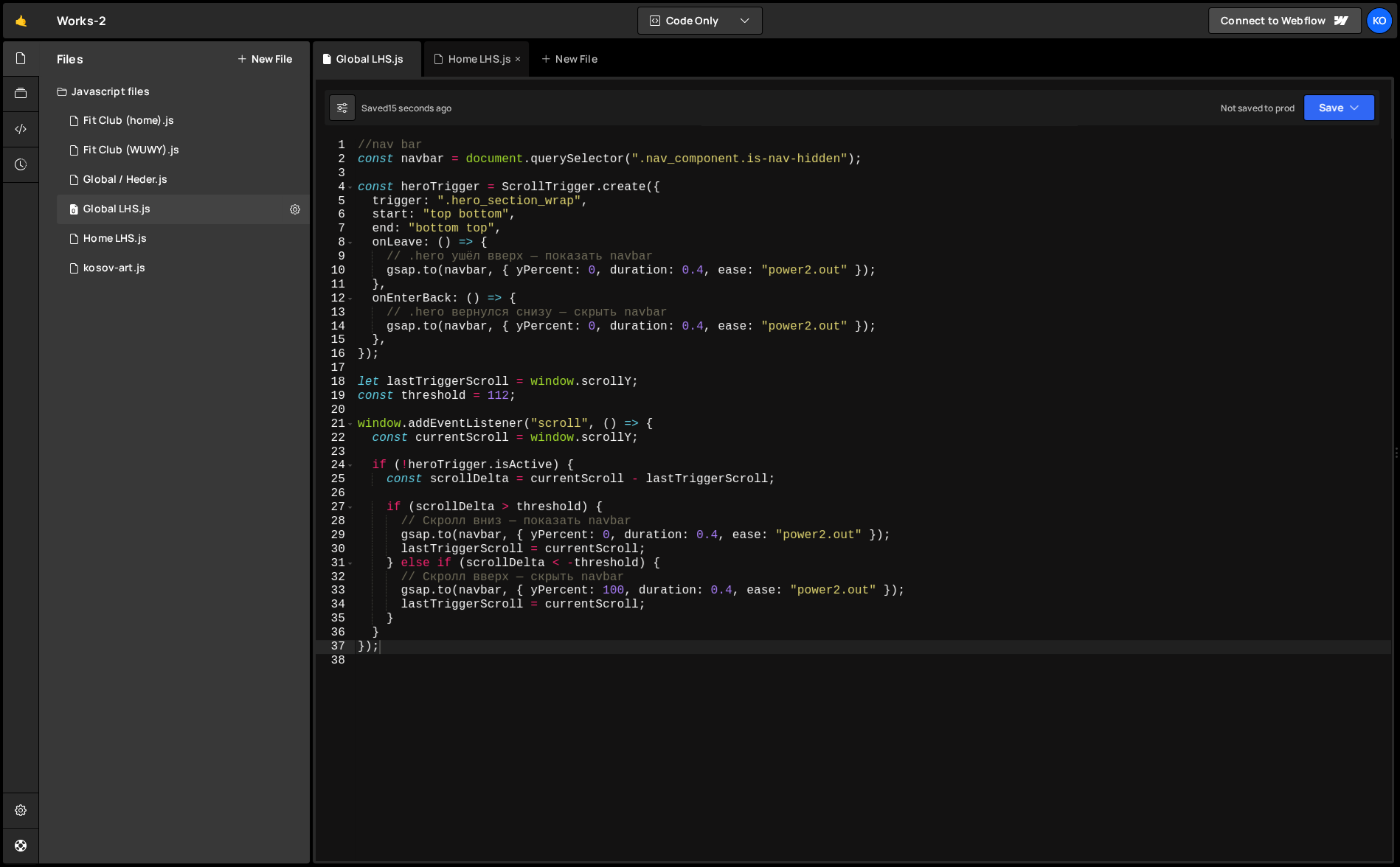
click at [474, 55] on div "Home LHS.js" at bounding box center [479, 59] width 63 height 15
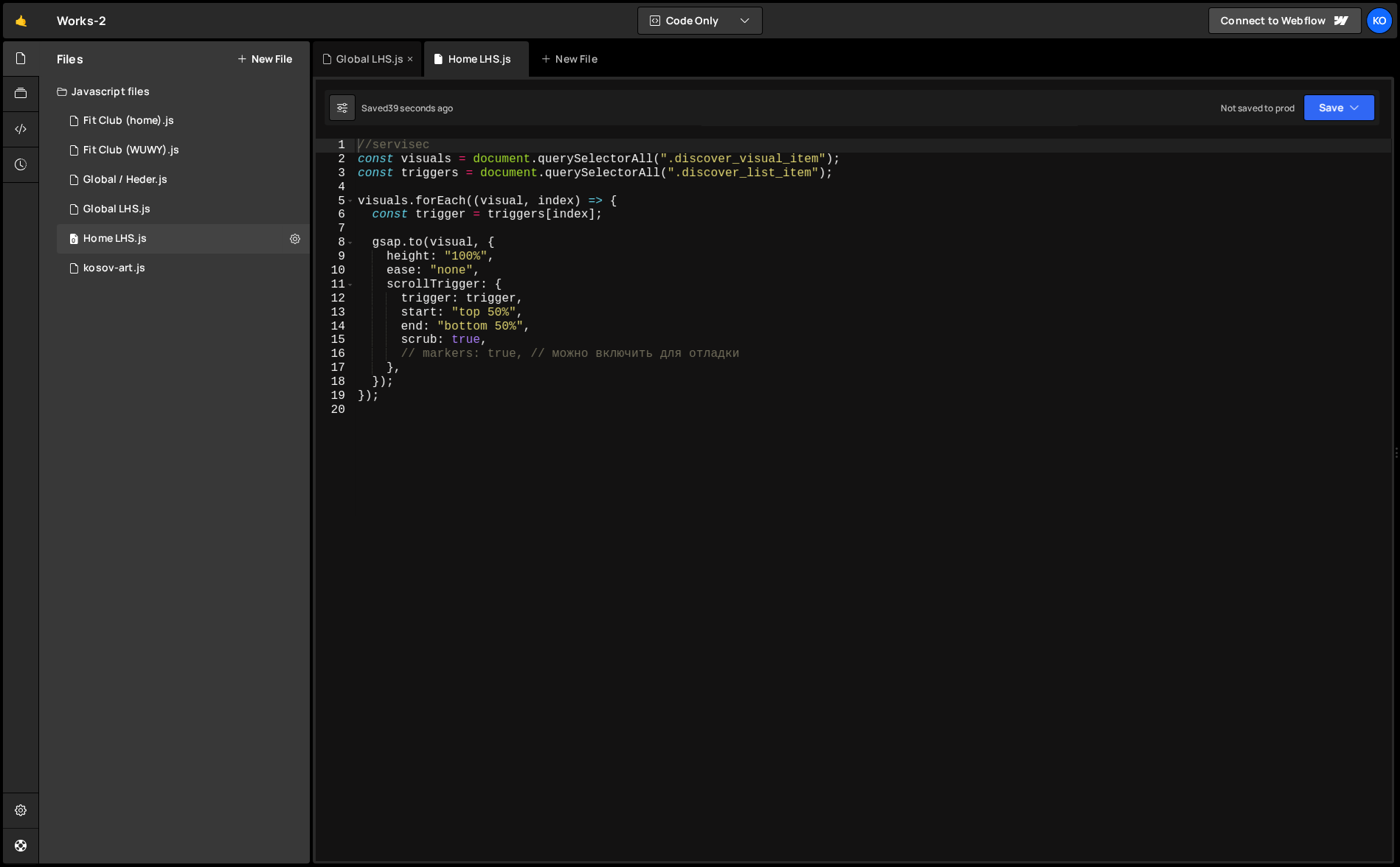
click at [360, 52] on div "Global LHS.js" at bounding box center [370, 59] width 67 height 15
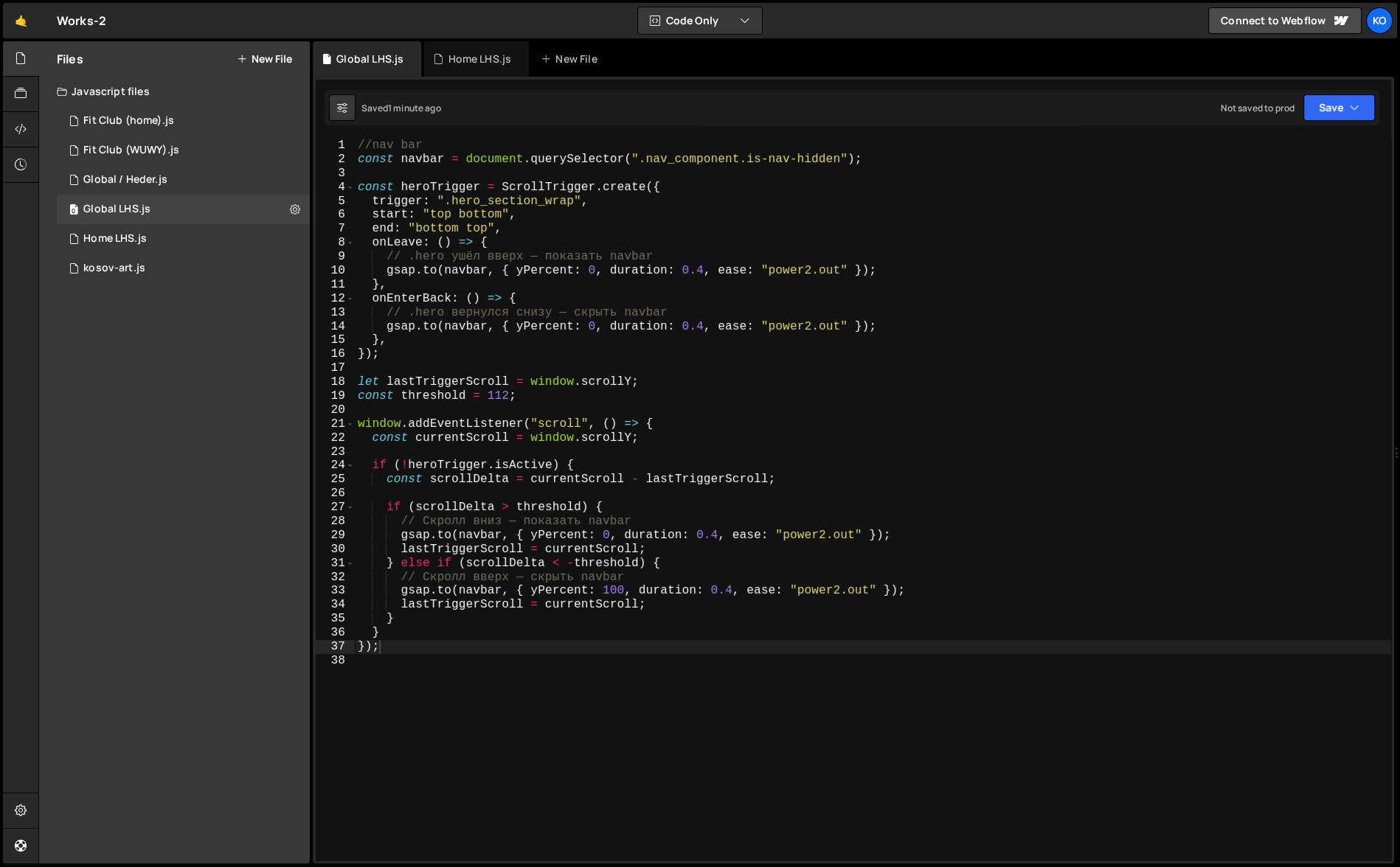
click at [118, 540] on div "Files New File Javascript files 0 Fit Club (home).js 0 0 Fit Club (WUWY).js 0 0…" at bounding box center [174, 452] width 270 height 822
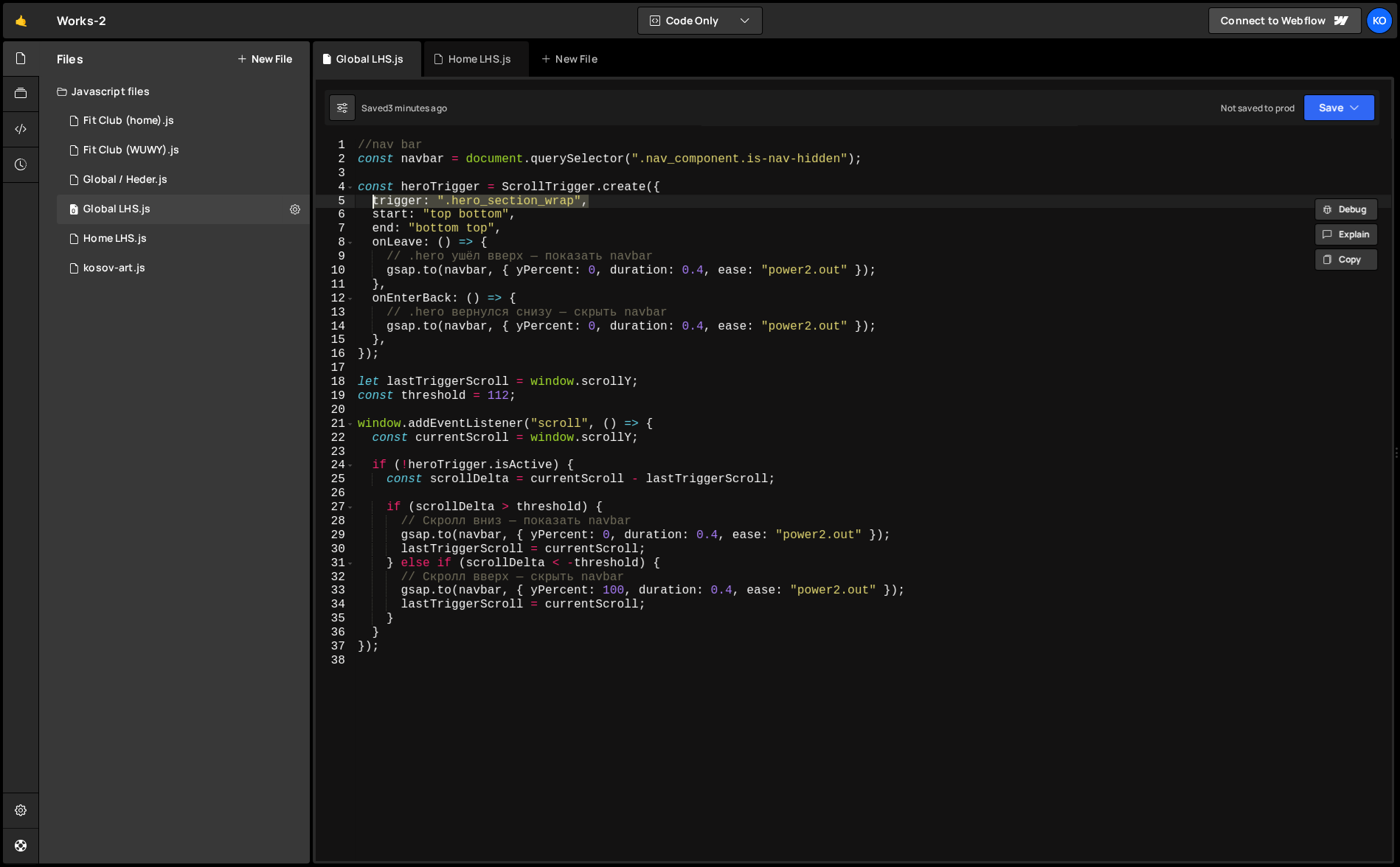
drag, startPoint x: 590, startPoint y: 200, endPoint x: 372, endPoint y: 206, distance: 218.1
click at [372, 206] on div "//nav bar const navbar = document . querySelector ( ".nav_component.is-nav-hidd…" at bounding box center [873, 514] width 1037 height 751
click at [545, 225] on div "//nav bar const navbar = document . querySelector ( ".nav_component.is-nav-hidd…" at bounding box center [873, 514] width 1037 height 751
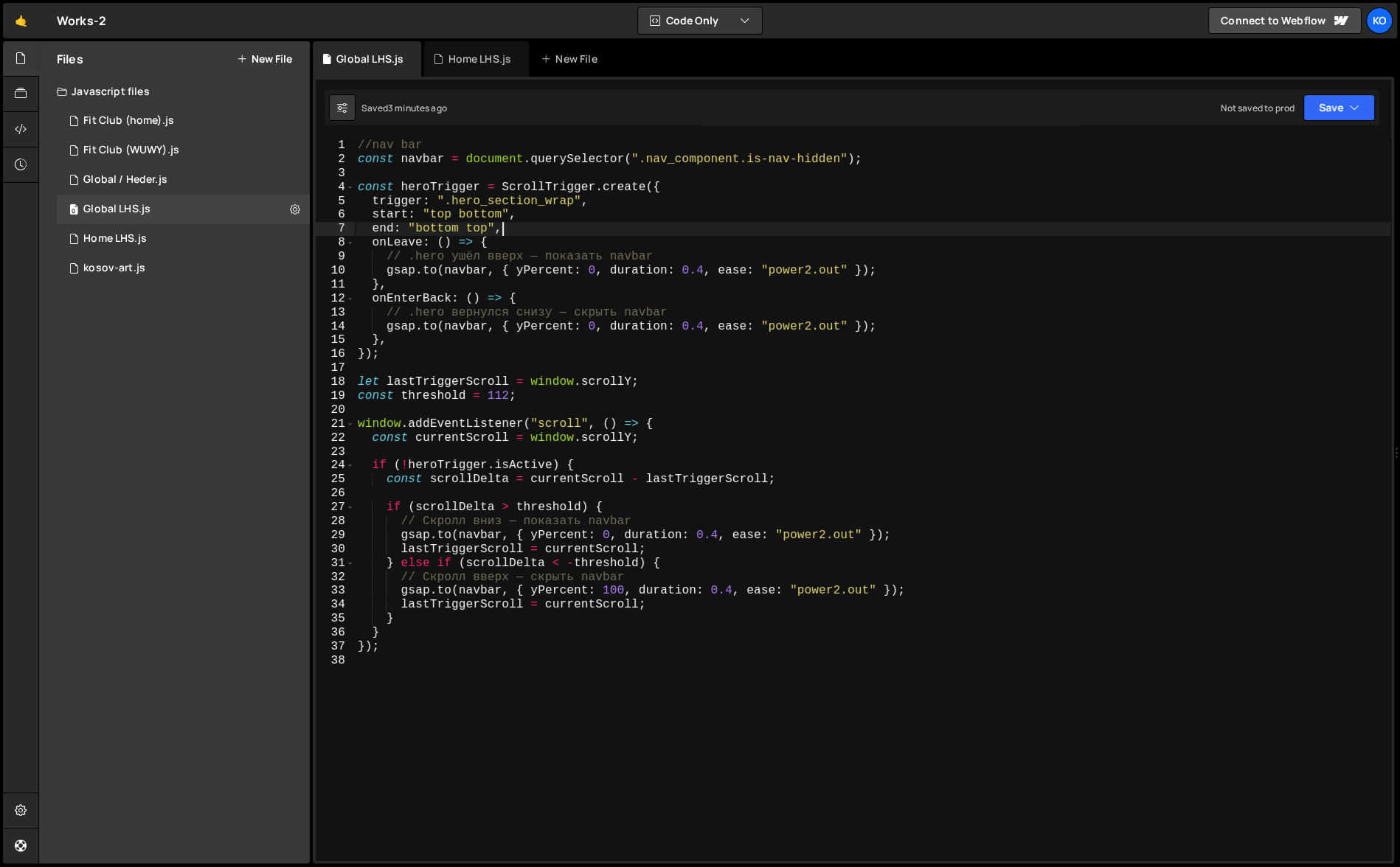
click at [593, 202] on div "//nav bar const navbar = document . querySelector ( ".nav_component.is-nav-hidd…" at bounding box center [873, 514] width 1037 height 751
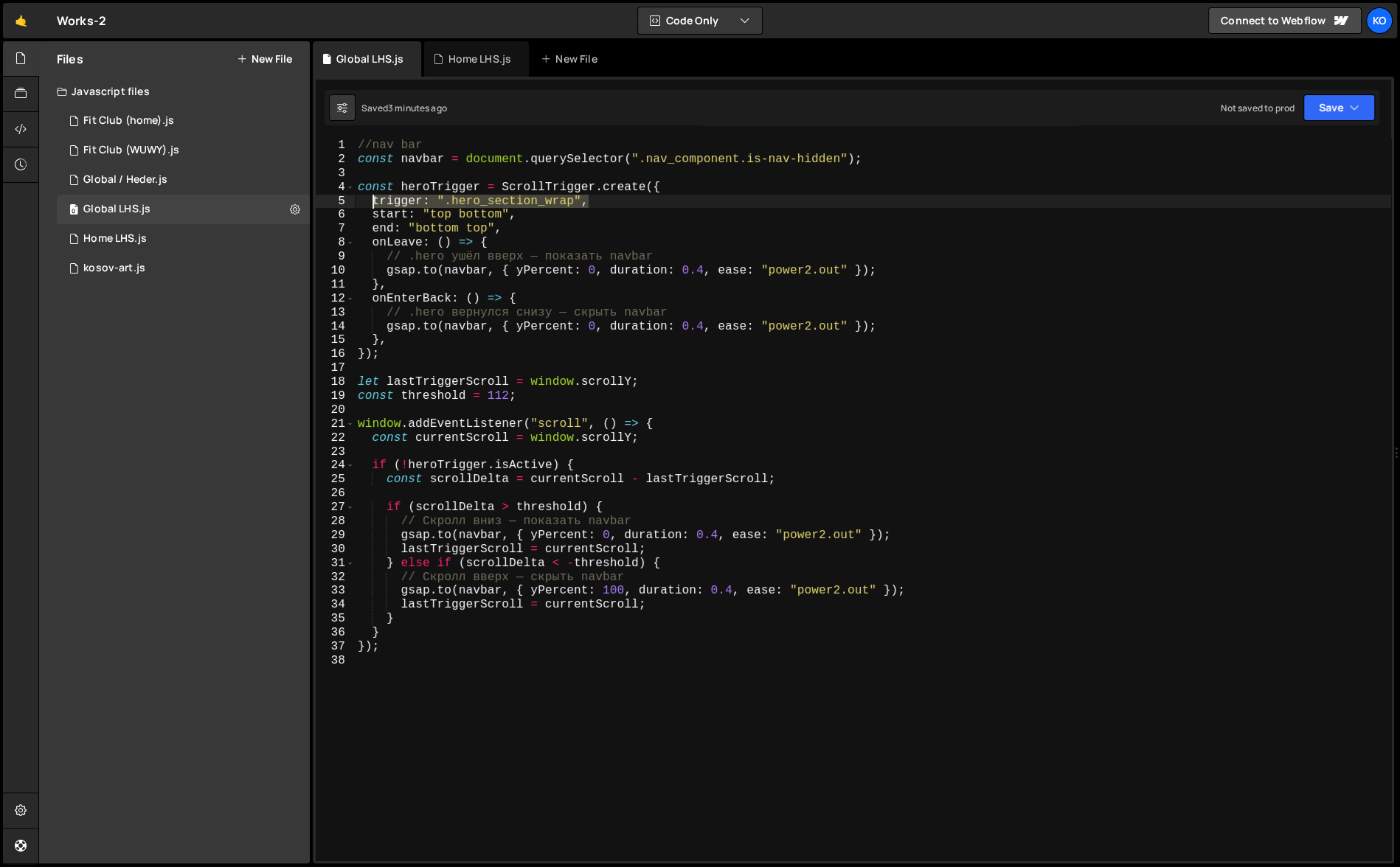
click at [370, 202] on div "//nav bar const navbar = document . querySelector ( ".nav_component.is-nav-hidd…" at bounding box center [873, 514] width 1037 height 751
click at [441, 203] on div "//nav bar const navbar = document . querySelector ( ".nav_component.is-nav-hidd…" at bounding box center [873, 500] width 1037 height 722
drag, startPoint x: 441, startPoint y: 203, endPoint x: 579, endPoint y: 197, distance: 138.1
click at [579, 197] on div "//nav bar const navbar = document . querySelector ( ".nav_component.is-nav-hidd…" at bounding box center [873, 514] width 1037 height 751
paste textarea "[NavHidden]"
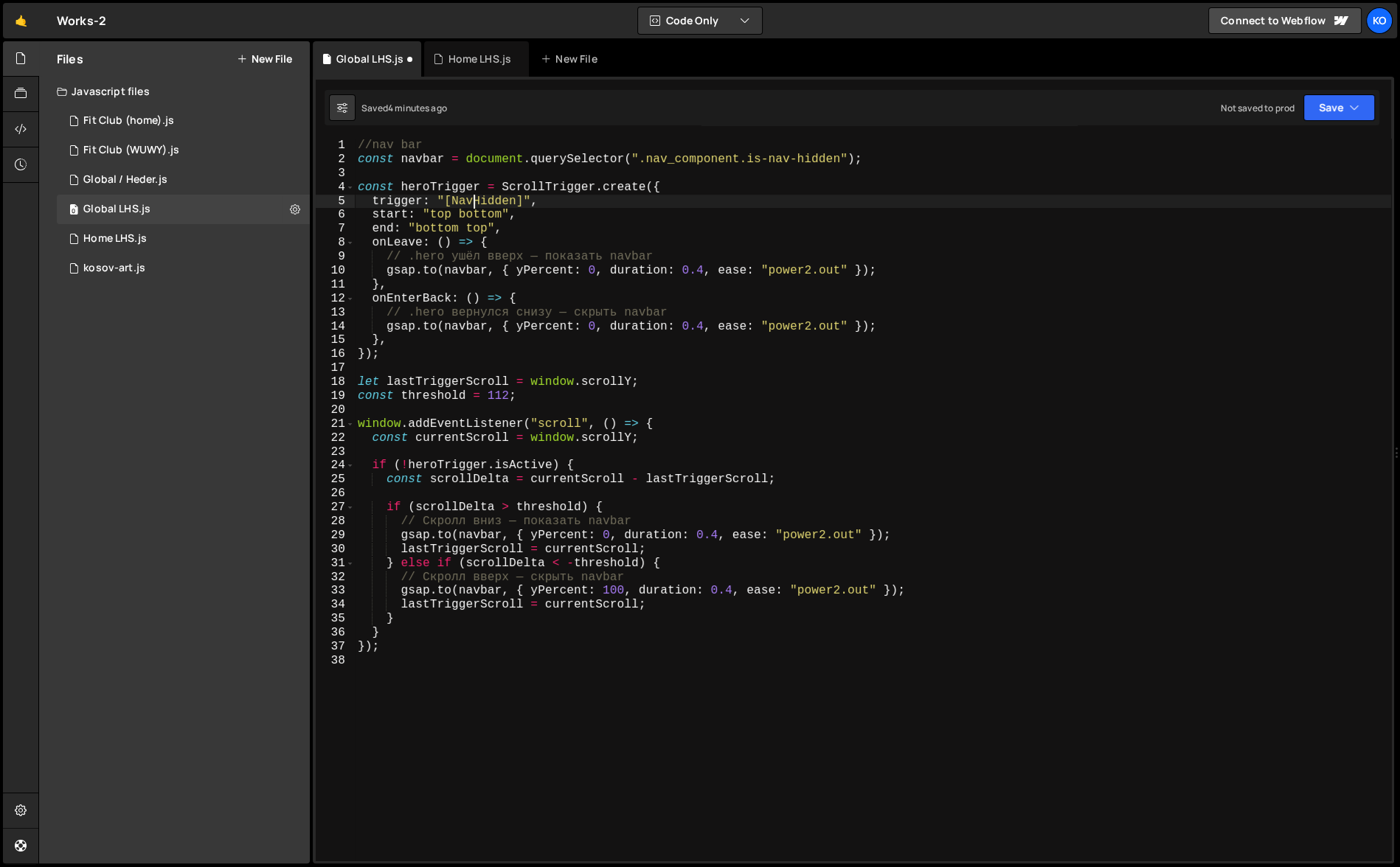
click at [472, 203] on div "//nav bar const navbar = document . querySelector ( ".nav_component.is-nav-hidd…" at bounding box center [873, 514] width 1037 height 751
click at [558, 219] on div "//nav bar const navbar = document . querySelector ( ".nav_component.is-nav-hidd…" at bounding box center [873, 514] width 1037 height 751
type textarea "start: "top bottom","
